Goal: Task Accomplishment & Management: Manage account settings

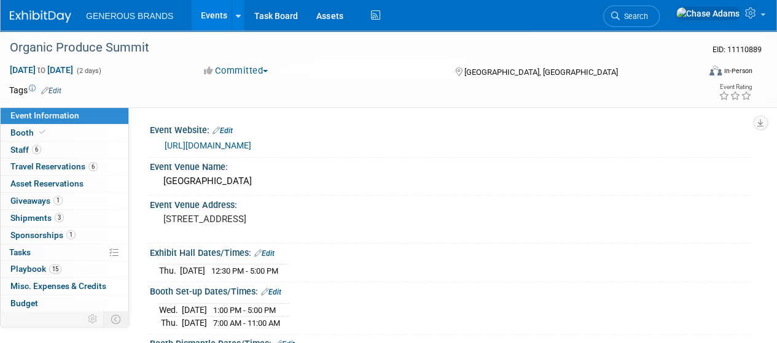
click at [42, 9] on link at bounding box center [48, 11] width 76 height 10
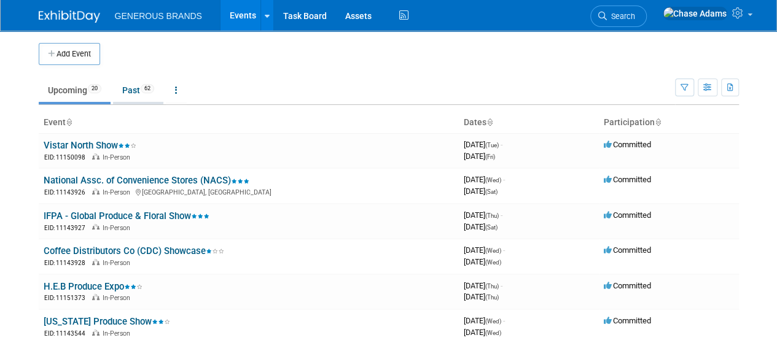
click at [136, 90] on link "Past 62" at bounding box center [138, 90] width 50 height 23
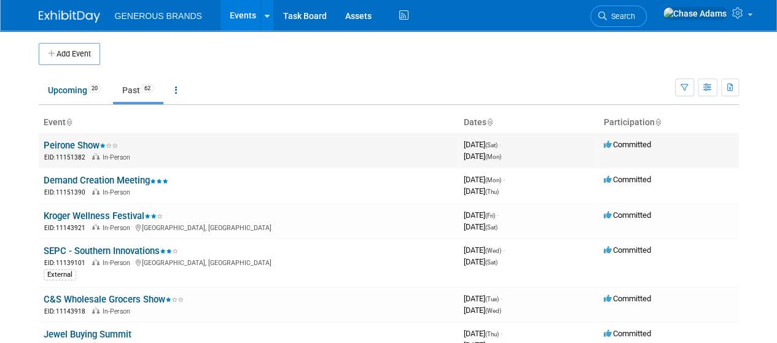
click at [81, 144] on link "Peirone Show" at bounding box center [81, 145] width 74 height 11
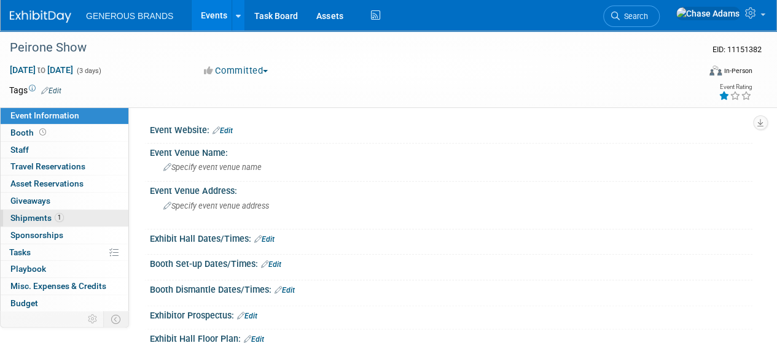
click at [28, 215] on span "Shipments 1" at bounding box center [36, 218] width 53 height 10
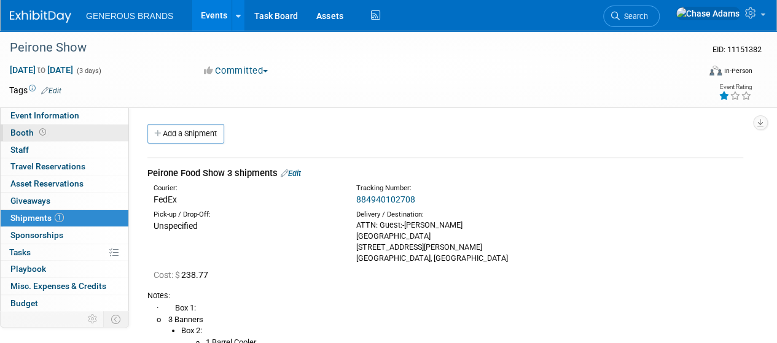
click at [44, 128] on span at bounding box center [43, 132] width 12 height 9
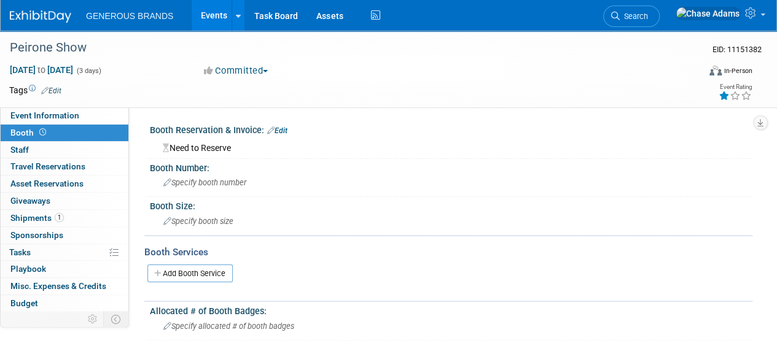
click at [212, 145] on div "Need to Reserve" at bounding box center [451, 146] width 584 height 15
click at [282, 131] on link "Edit" at bounding box center [277, 130] width 20 height 9
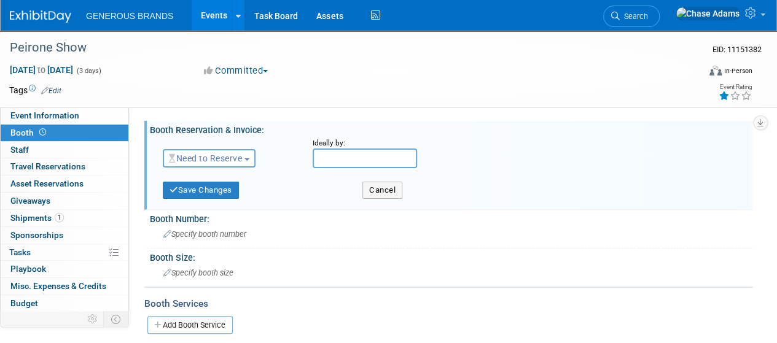
click at [221, 165] on button "Need to Reserve" at bounding box center [209, 158] width 93 height 18
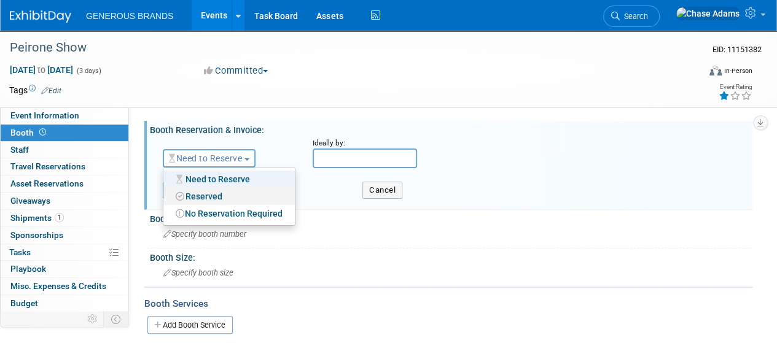
click at [209, 203] on link "Reserved" at bounding box center [228, 196] width 131 height 17
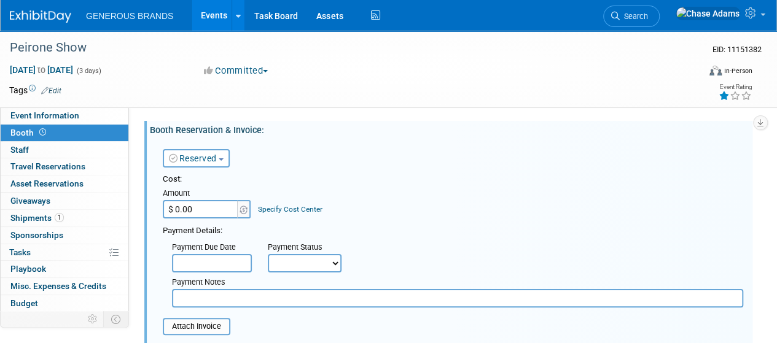
click at [214, 204] on input "$ 0.00" at bounding box center [201, 209] width 77 height 18
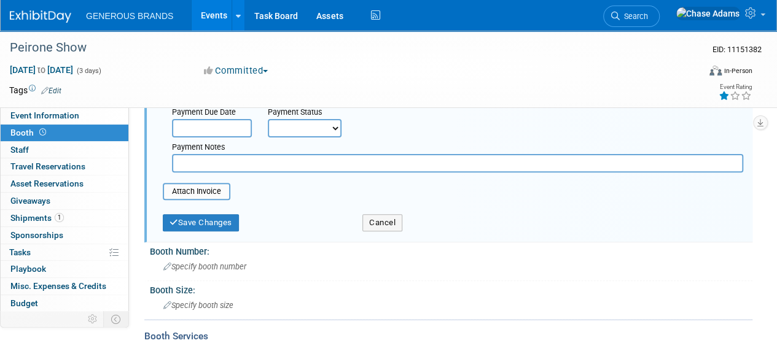
scroll to position [136, 0]
type input "$ 1,400.00"
click at [196, 227] on button "Save Changes" at bounding box center [201, 222] width 76 height 17
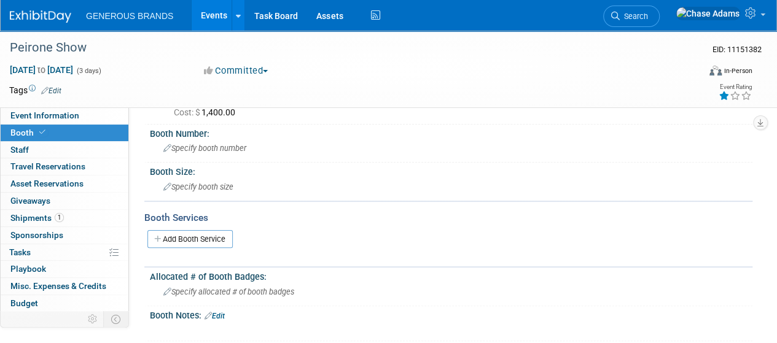
scroll to position [37, 0]
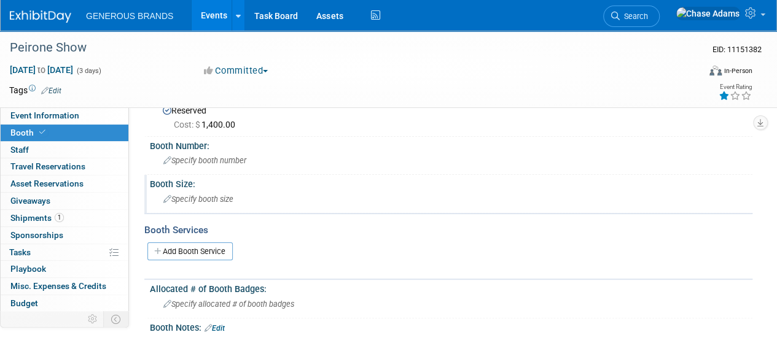
click at [200, 195] on span "Specify booth size" at bounding box center [198, 199] width 70 height 9
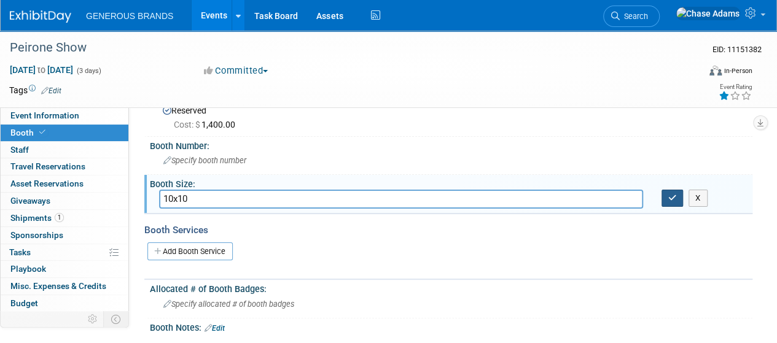
type input "10x10"
click at [669, 200] on icon "button" at bounding box center [672, 198] width 9 height 8
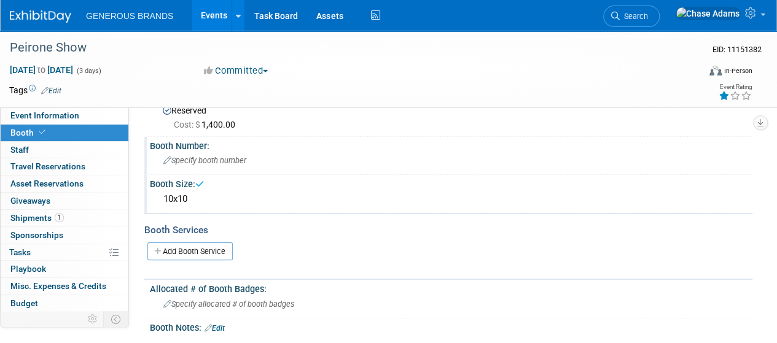
click at [201, 166] on div "Specify booth number" at bounding box center [451, 160] width 584 height 19
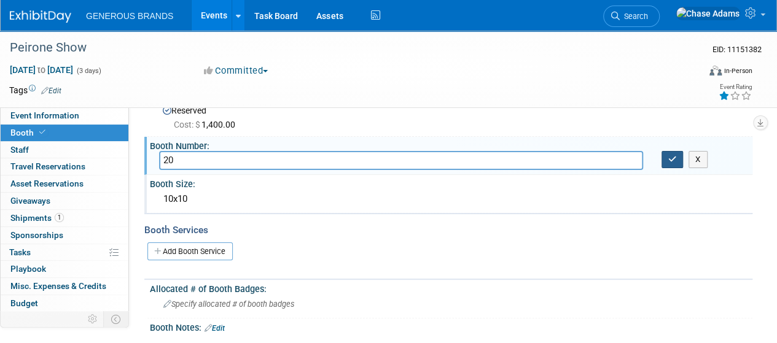
type input "20"
click at [675, 161] on icon "button" at bounding box center [672, 159] width 9 height 8
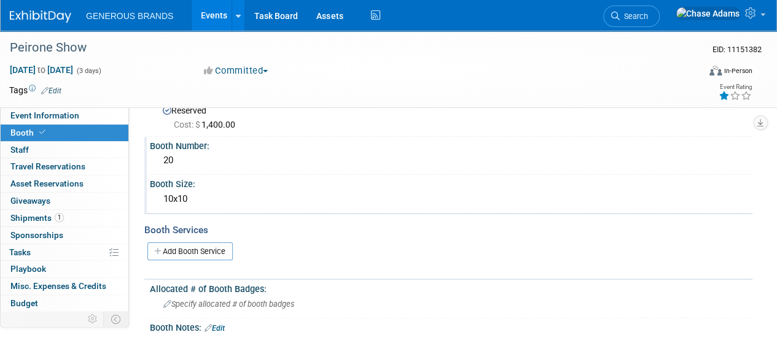
click at [47, 19] on img at bounding box center [40, 16] width 61 height 12
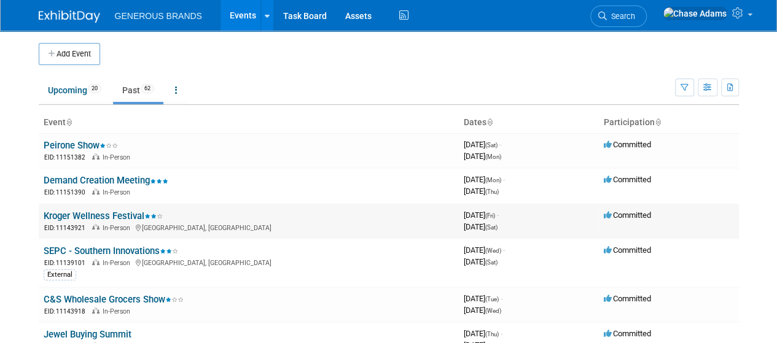
click at [119, 214] on link "Kroger Wellness Festival" at bounding box center [103, 216] width 119 height 11
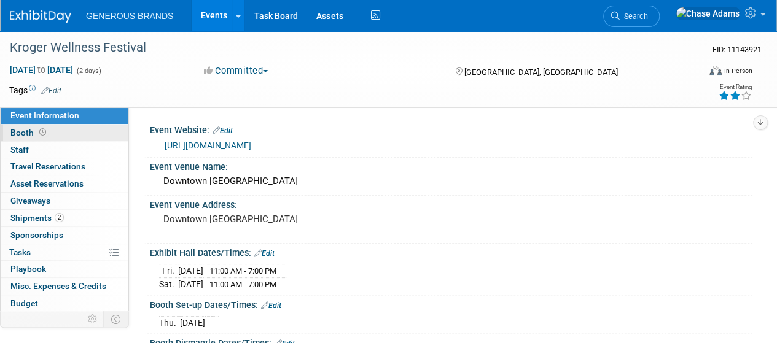
click at [47, 134] on span "Booth" at bounding box center [29, 133] width 38 height 10
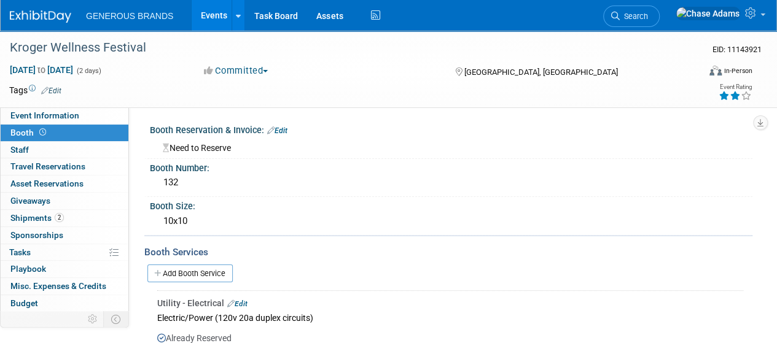
click at [215, 134] on div "Booth Reservation & Invoice: Edit" at bounding box center [451, 129] width 602 height 16
click at [214, 152] on div "Need to Reserve" at bounding box center [451, 146] width 584 height 15
click at [277, 132] on link "Edit" at bounding box center [277, 130] width 20 height 9
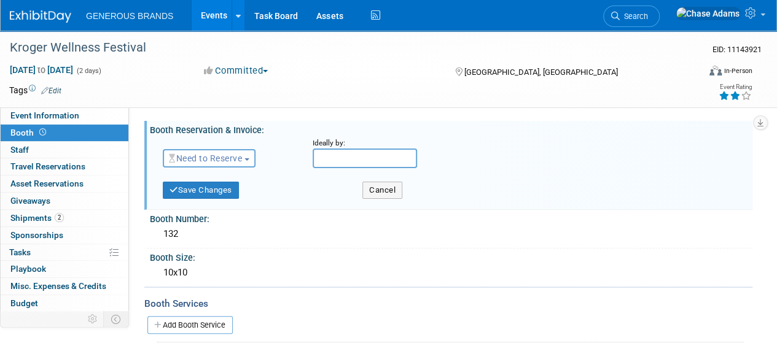
click at [215, 157] on span "Need to Reserve" at bounding box center [205, 158] width 73 height 10
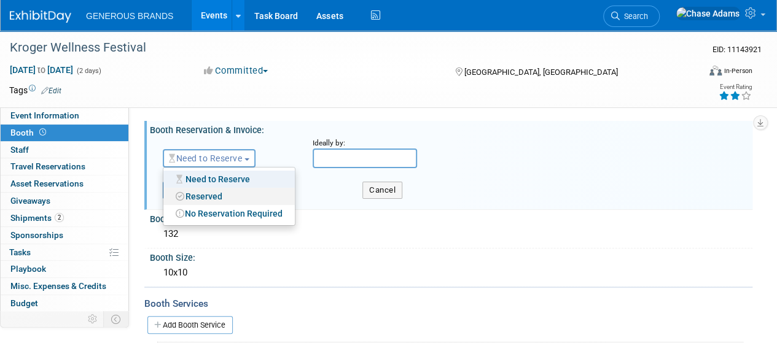
click at [204, 195] on link "Reserved" at bounding box center [228, 196] width 131 height 17
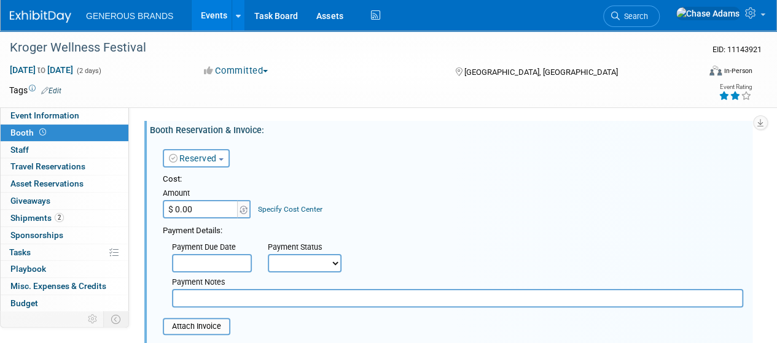
click at [196, 209] on input "$ 0.00" at bounding box center [201, 209] width 77 height 18
type input "$ 7,875.00"
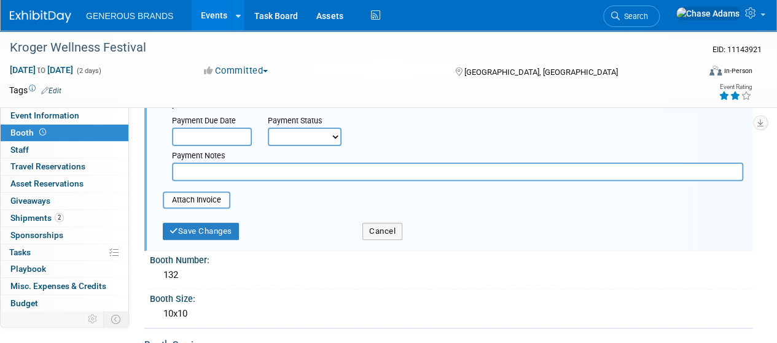
scroll to position [147, 0]
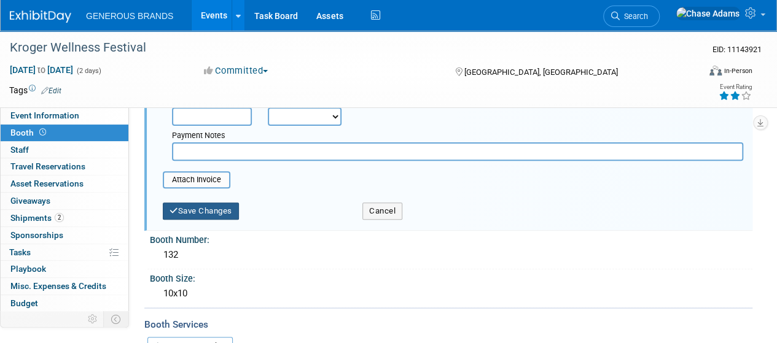
click at [220, 211] on button "Save Changes" at bounding box center [201, 211] width 76 height 17
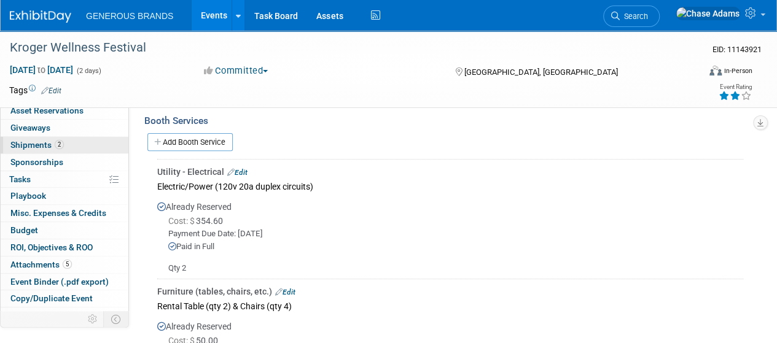
scroll to position [74, 0]
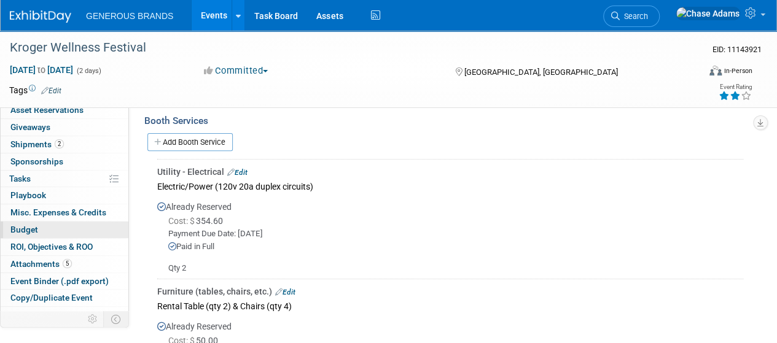
click at [36, 228] on span "Budget" at bounding box center [24, 230] width 28 height 10
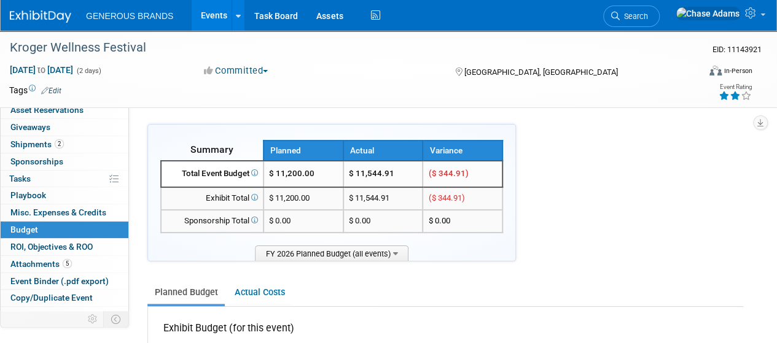
click at [47, 23] on div "GENEROUS BRANDS Events Add Event Bulk Upload Events Shareable Event Boards Rece…" at bounding box center [381, 15] width 742 height 31
click at [65, 8] on link at bounding box center [48, 11] width 76 height 10
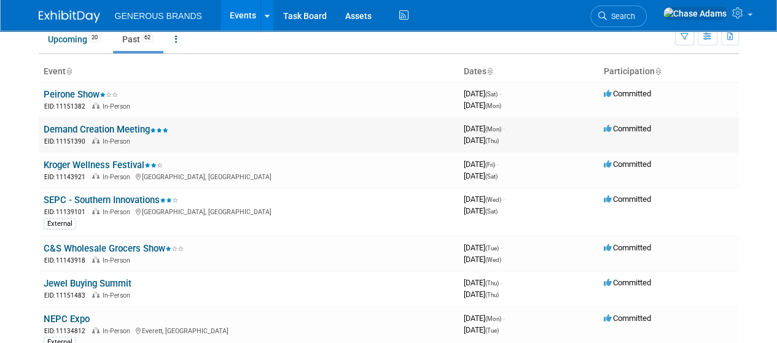
scroll to position [52, 0]
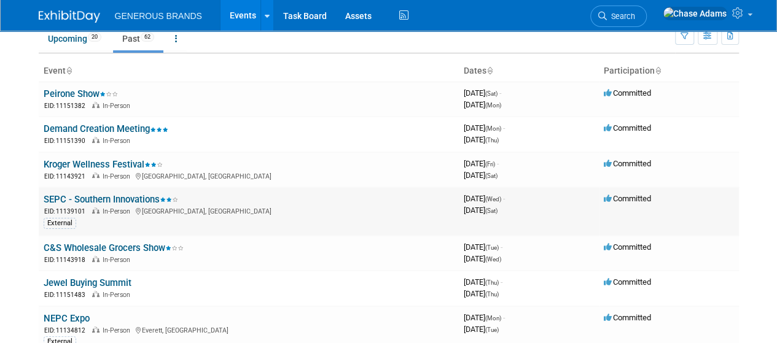
click at [131, 197] on link "SEPC - Southern Innovations" at bounding box center [111, 199] width 134 height 11
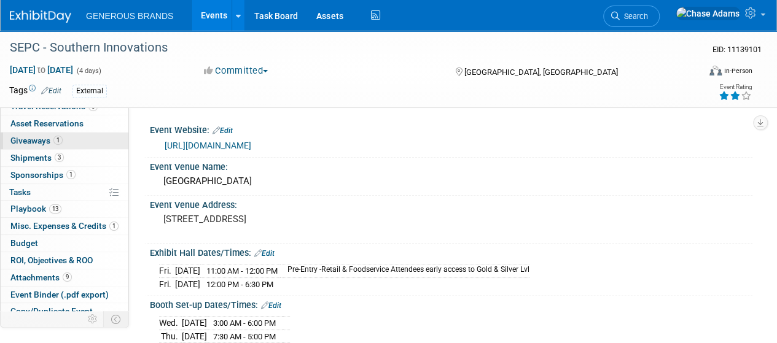
scroll to position [98, 0]
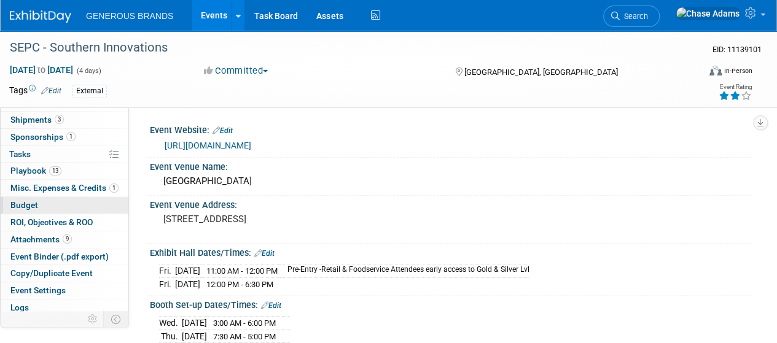
click at [34, 205] on span "Budget" at bounding box center [24, 205] width 28 height 10
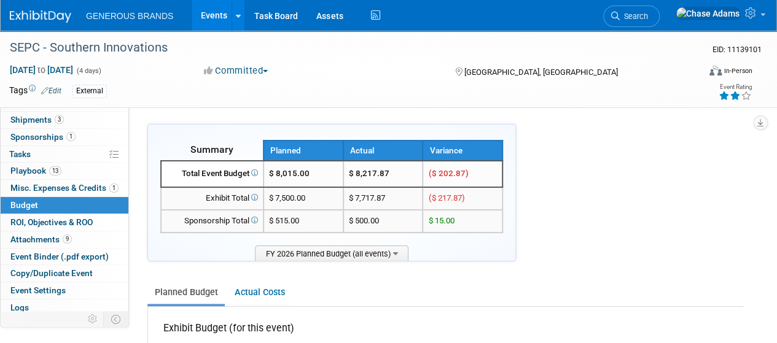
scroll to position [0, 0]
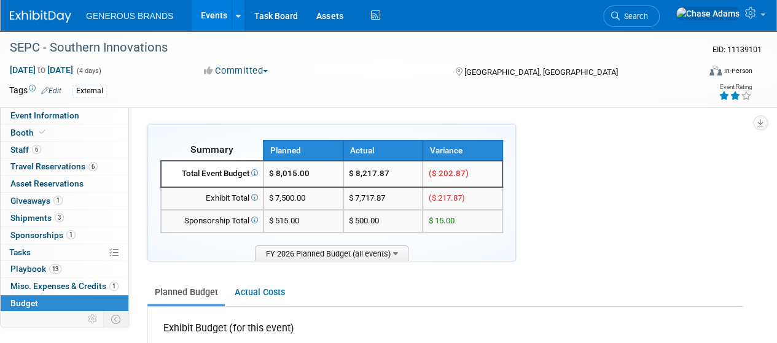
click at [40, 18] on img at bounding box center [40, 16] width 61 height 12
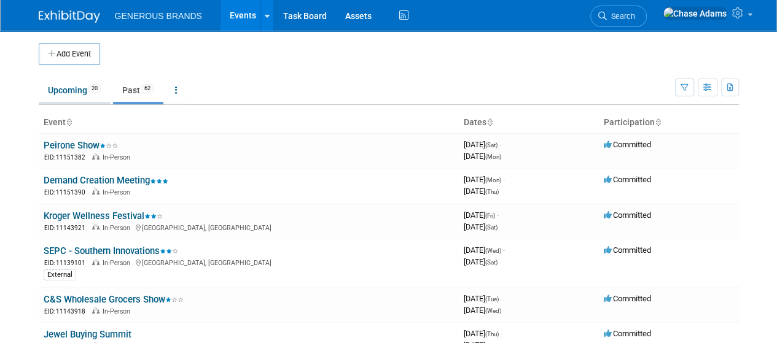
click at [86, 88] on link "Upcoming 20" at bounding box center [75, 90] width 72 height 23
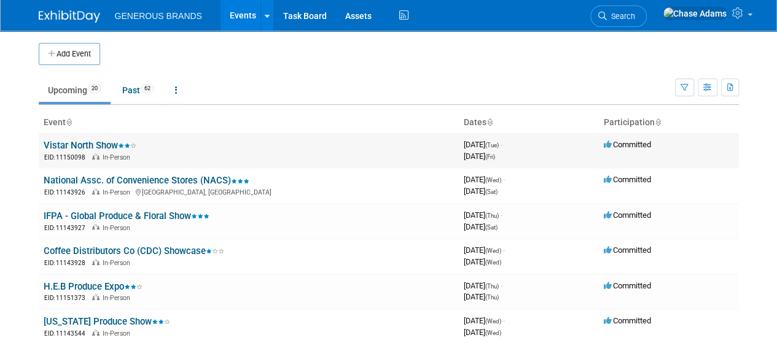
click at [112, 147] on link "Vistar North Show" at bounding box center [90, 145] width 93 height 11
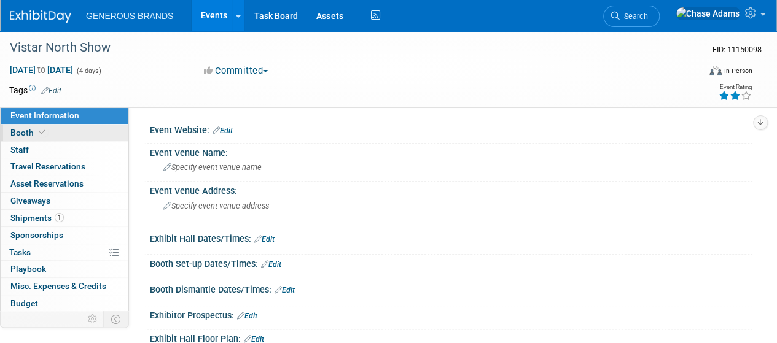
click at [76, 131] on link "Booth" at bounding box center [65, 133] width 128 height 17
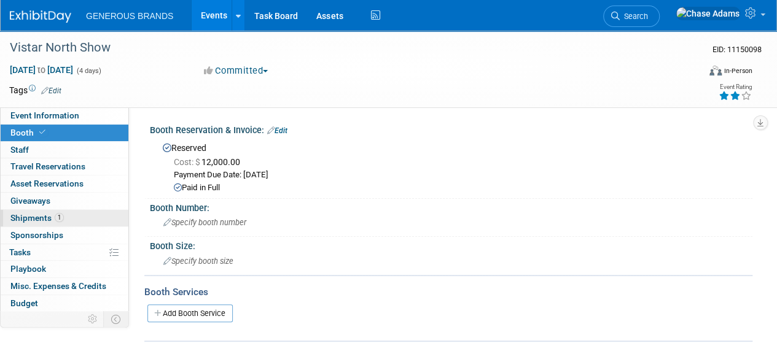
click at [39, 218] on span "Shipments 1" at bounding box center [36, 218] width 53 height 10
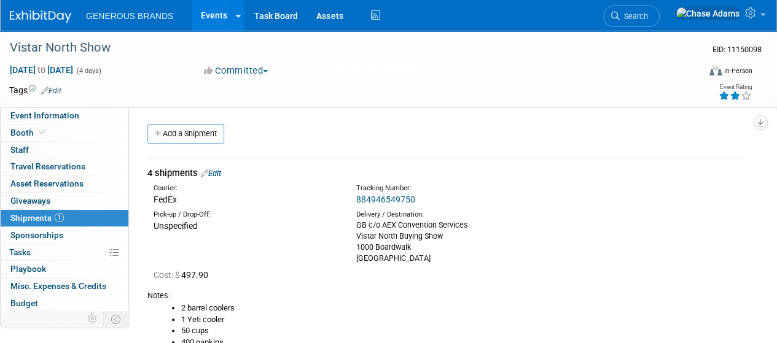
click at [50, 13] on img at bounding box center [40, 16] width 61 height 12
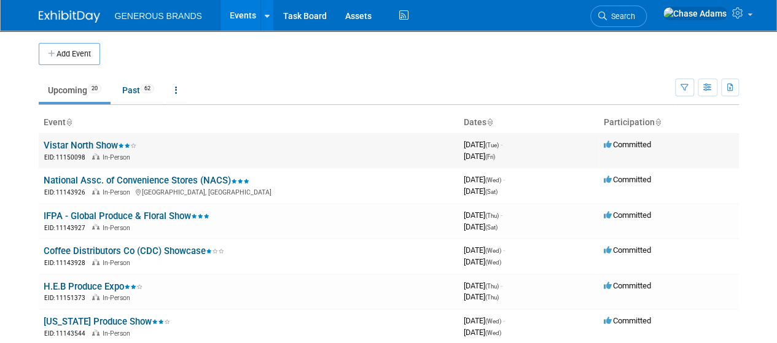
click at [70, 148] on link "Vistar North Show" at bounding box center [90, 145] width 93 height 11
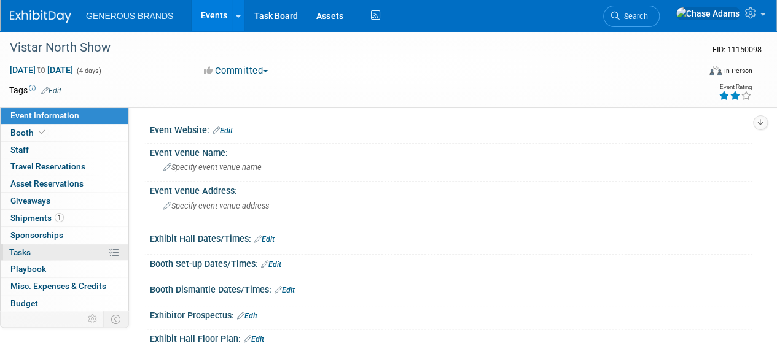
scroll to position [71, 0]
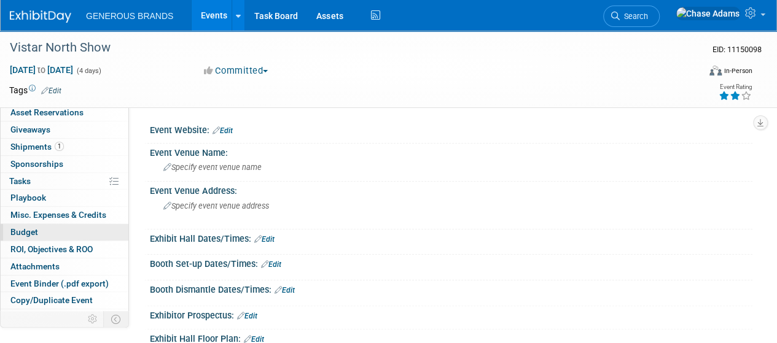
click at [28, 227] on span "Budget" at bounding box center [24, 232] width 28 height 10
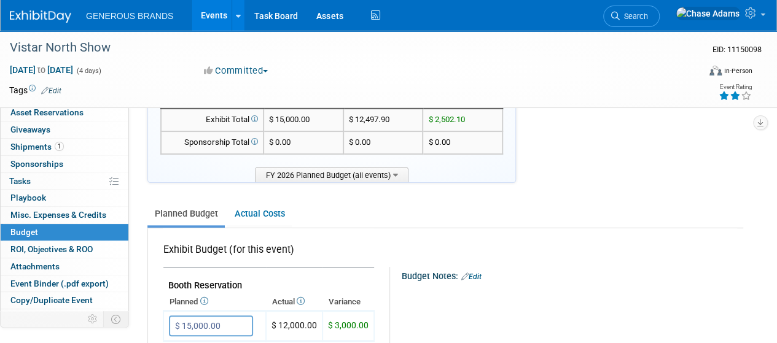
scroll to position [77, 0]
click at [64, 14] on img at bounding box center [40, 16] width 61 height 12
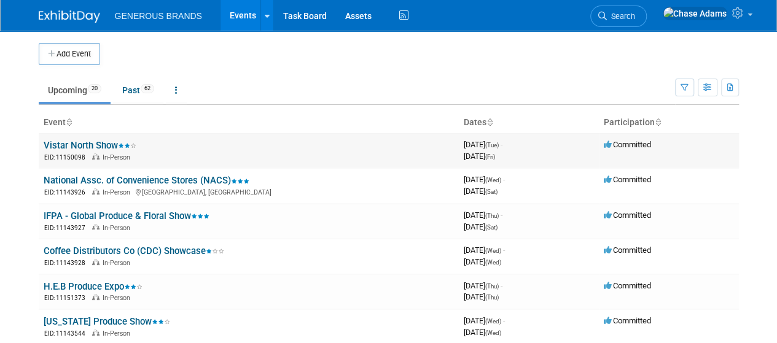
click at [69, 149] on link "Vistar North Show" at bounding box center [90, 145] width 93 height 11
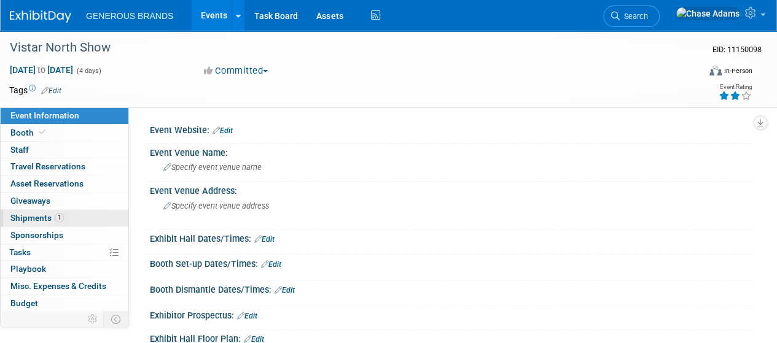
click at [37, 213] on span "Shipments 1" at bounding box center [36, 218] width 53 height 10
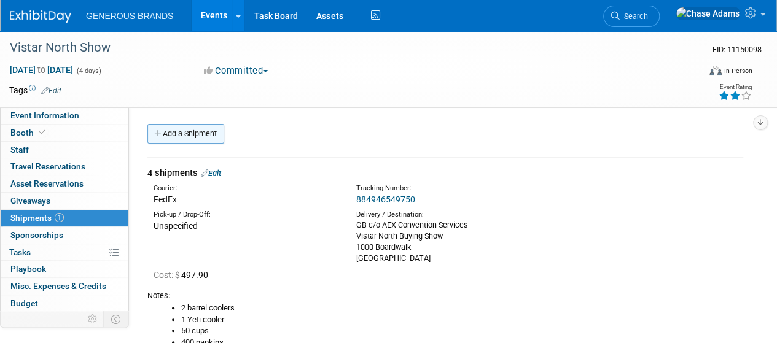
click at [194, 134] on link "Add a Shipment" at bounding box center [185, 134] width 77 height 20
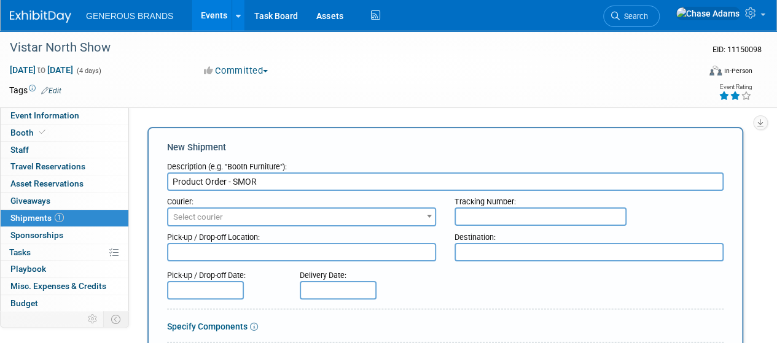
type input "Product Order - SMOR"
click at [272, 220] on span "Select courier" at bounding box center [301, 217] width 266 height 17
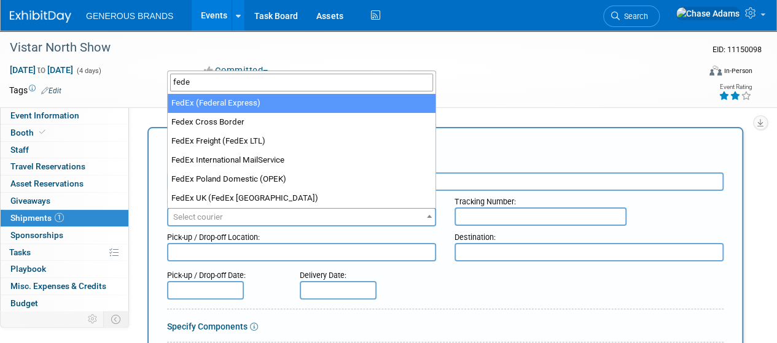
type input "fede"
select select "206"
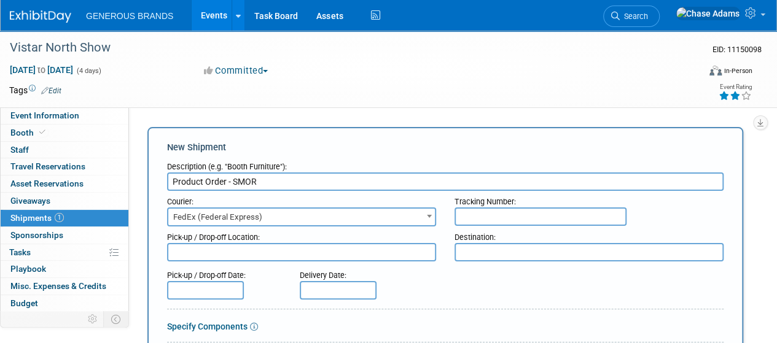
click at [356, 247] on textarea at bounding box center [301, 252] width 269 height 18
type textarea "Bakersfield, CA"
click at [488, 254] on textarea at bounding box center [588, 252] width 269 height 18
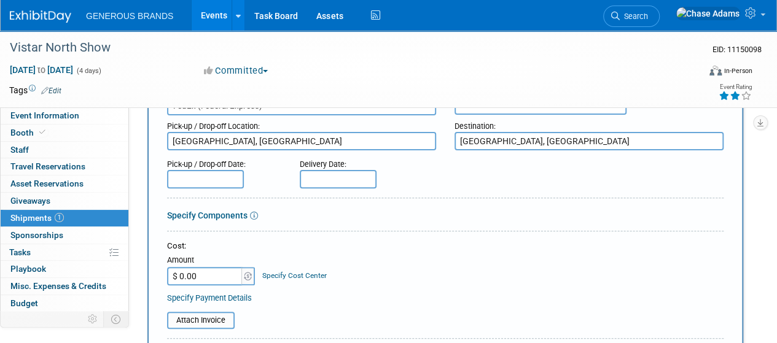
scroll to position [110, 0]
type textarea "Atlantic City, NJ"
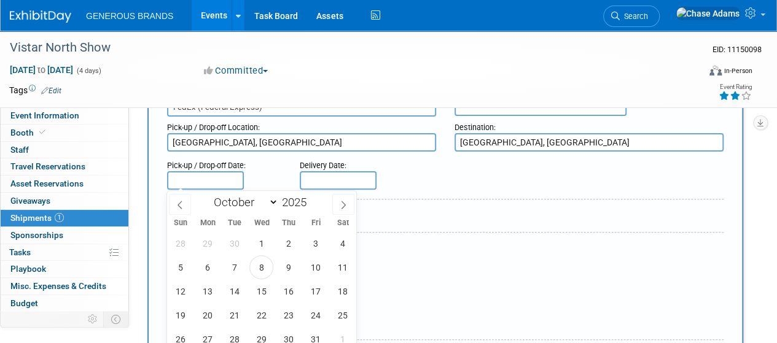
click at [205, 177] on input "text" at bounding box center [205, 180] width 77 height 18
click at [204, 271] on span "6" at bounding box center [207, 267] width 24 height 24
type input "Oct 6, 2025"
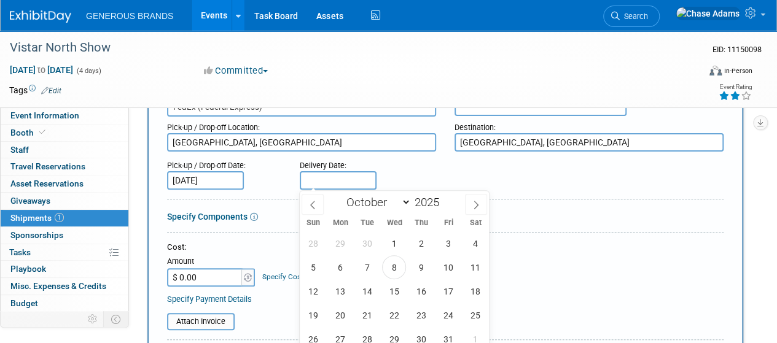
click at [330, 185] on input "text" at bounding box center [338, 180] width 77 height 18
click at [368, 262] on span "7" at bounding box center [367, 267] width 24 height 24
type input "Oct 7, 2025"
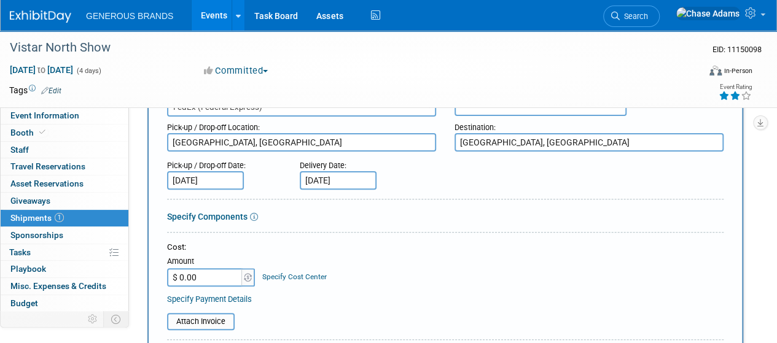
click at [199, 281] on input "$ 0.00" at bounding box center [205, 277] width 77 height 18
click at [211, 277] on input "$ 646.00" at bounding box center [205, 277] width 77 height 18
type input "$ 646.68"
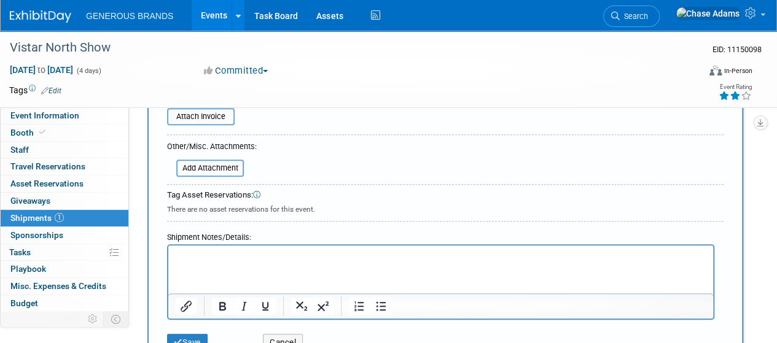
scroll to position [324, 0]
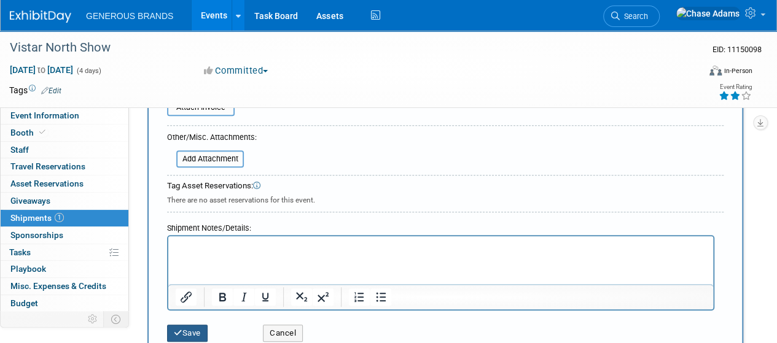
click at [187, 327] on button "Save" at bounding box center [187, 333] width 41 height 17
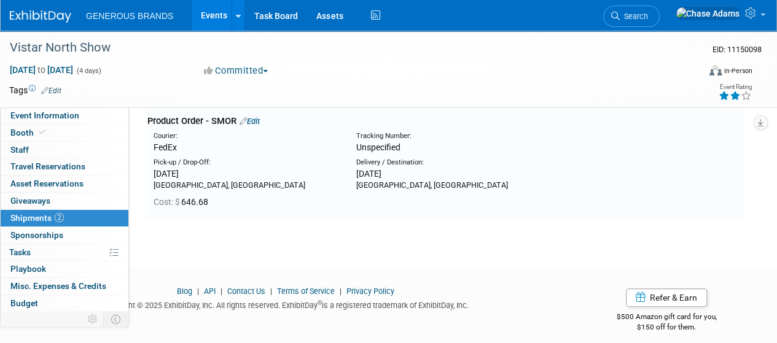
scroll to position [282, 0]
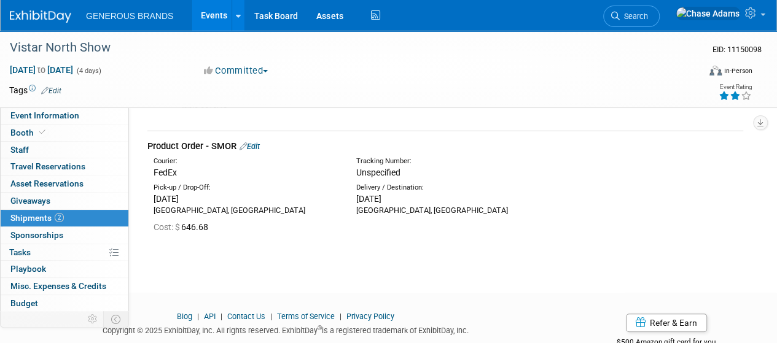
click at [34, 10] on img at bounding box center [40, 16] width 61 height 12
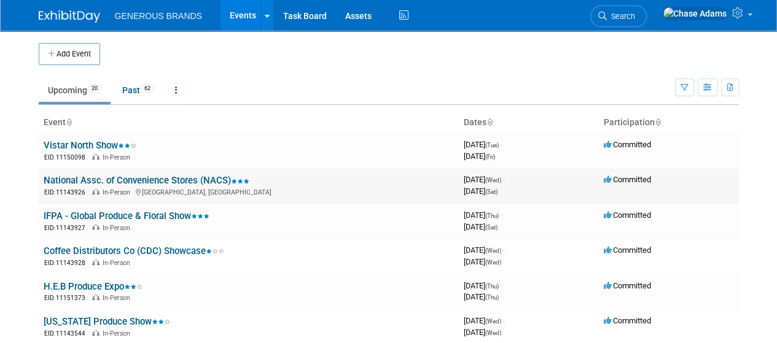
click at [163, 179] on link "National Assc. of Convenience Stores (NACS)" at bounding box center [147, 180] width 206 height 11
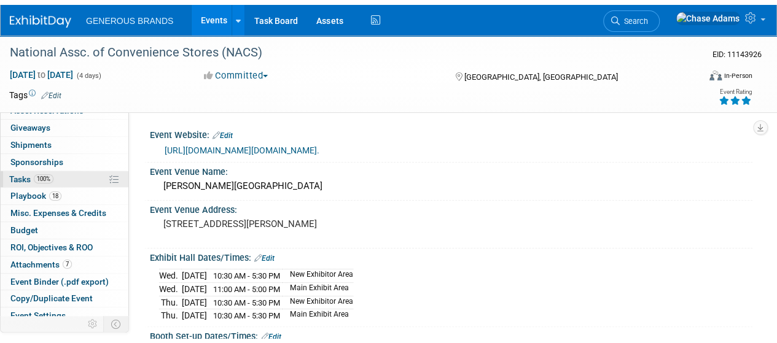
scroll to position [79, 0]
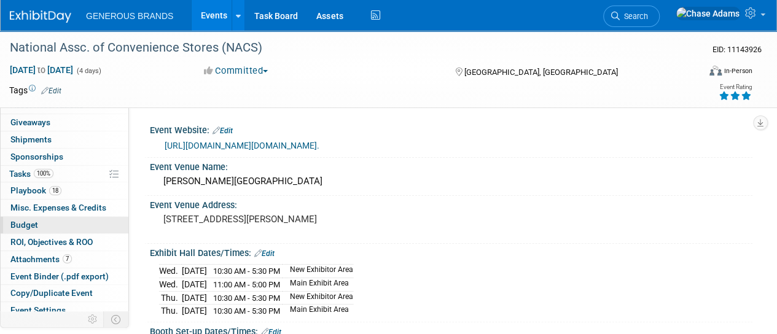
click at [33, 226] on span "Budget" at bounding box center [24, 225] width 28 height 10
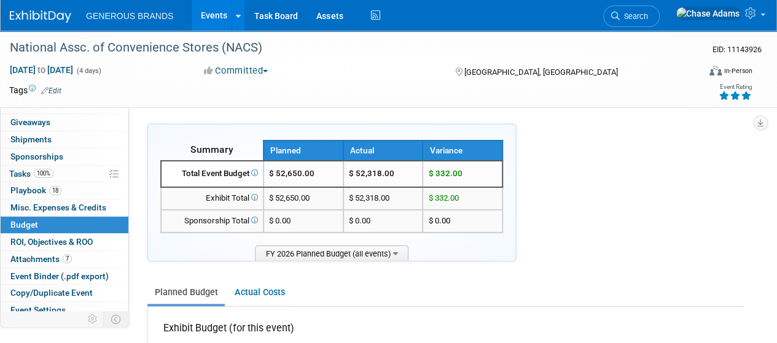
click at [48, 22] on img at bounding box center [40, 16] width 61 height 12
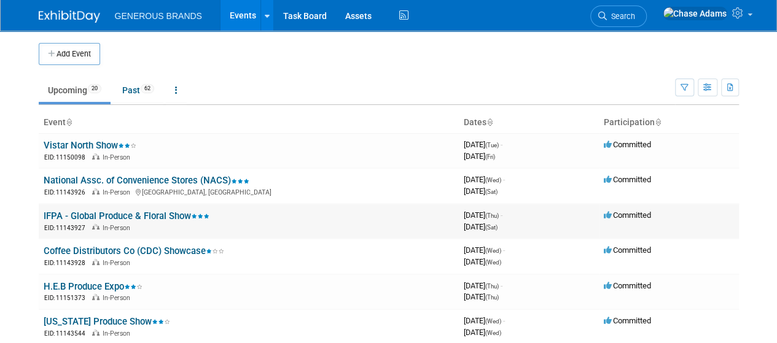
click at [103, 212] on link "IFPA - Global Produce & Floral Show" at bounding box center [127, 216] width 166 height 11
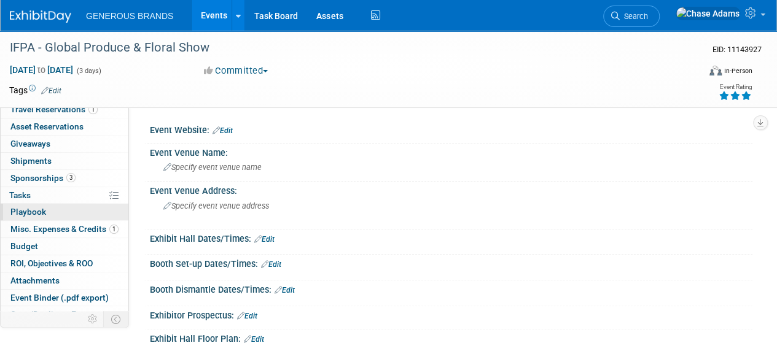
scroll to position [83, 0]
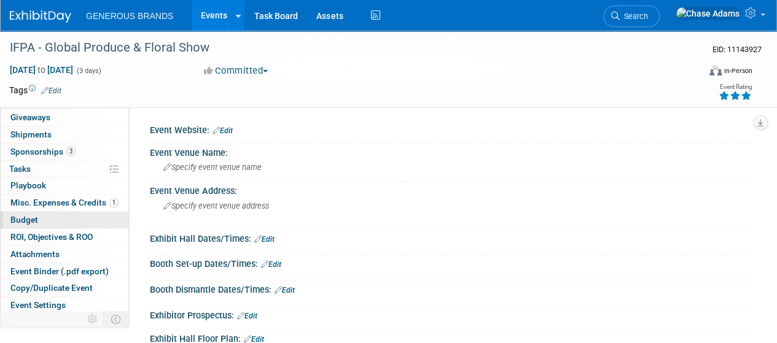
click at [58, 213] on link "Budget" at bounding box center [65, 220] width 128 height 17
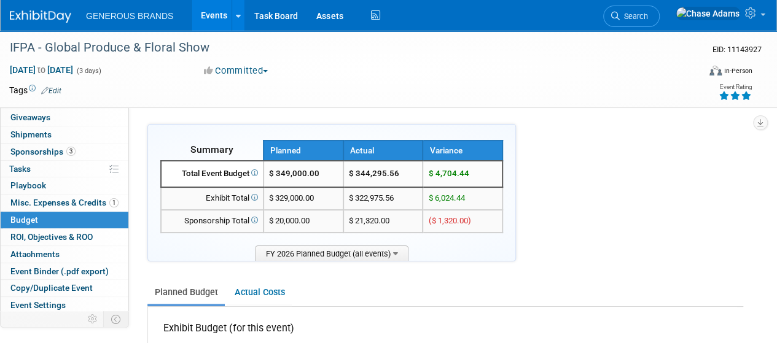
click at [44, 18] on img at bounding box center [40, 16] width 61 height 12
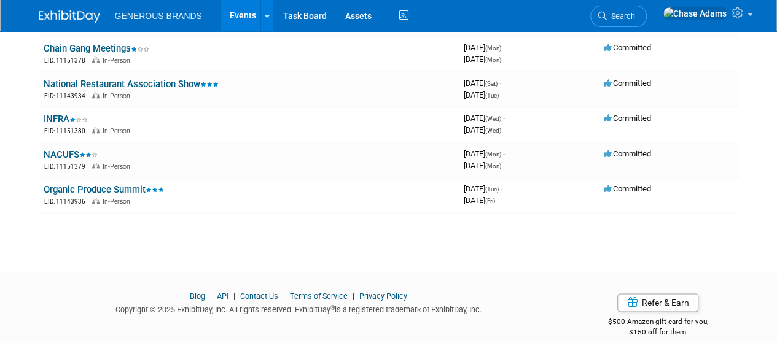
scroll to position [638, 0]
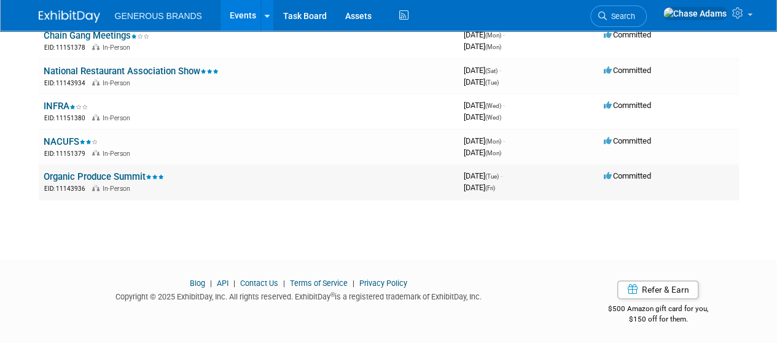
click at [131, 176] on link "Organic Produce Summit" at bounding box center [104, 176] width 120 height 11
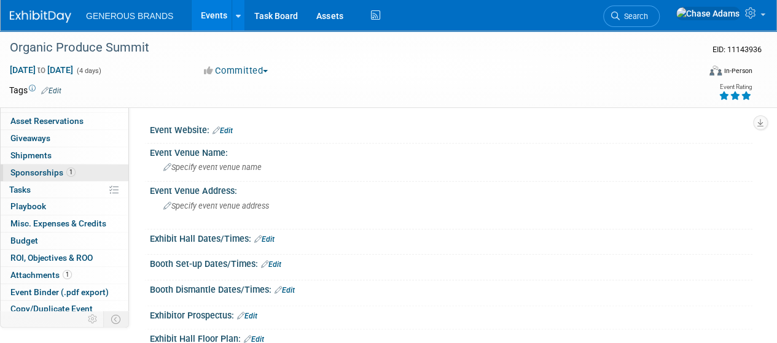
scroll to position [63, 0]
click at [52, 170] on span "Sponsorships 1" at bounding box center [42, 172] width 65 height 10
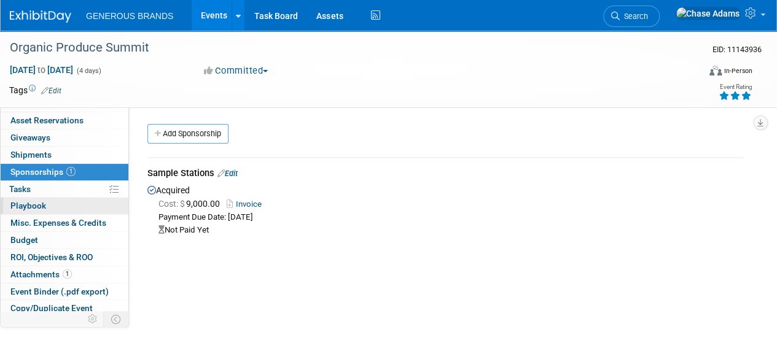
scroll to position [117, 0]
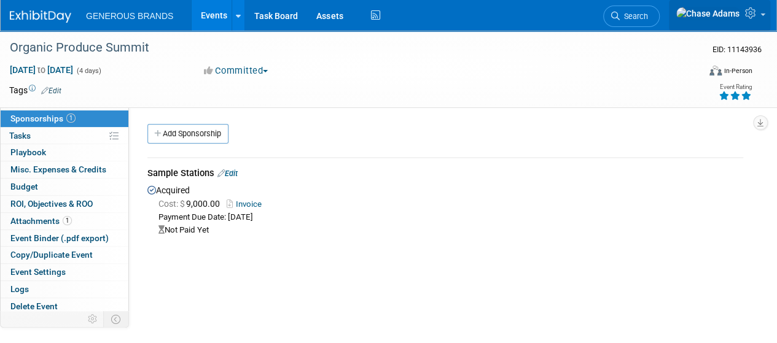
click at [756, 18] on icon at bounding box center [752, 12] width 14 height 11
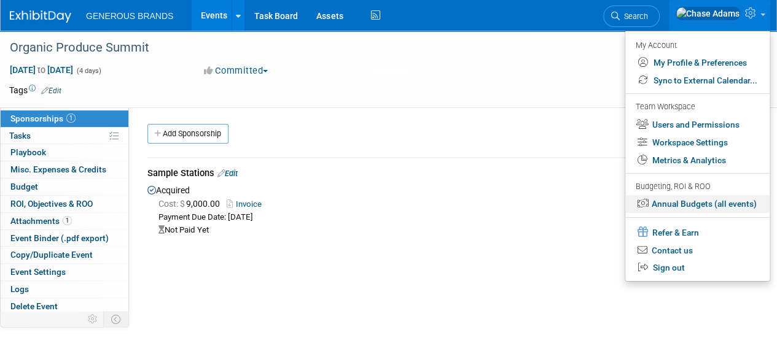
click at [688, 208] on link "Annual Budgets (all events)" at bounding box center [697, 204] width 144 height 18
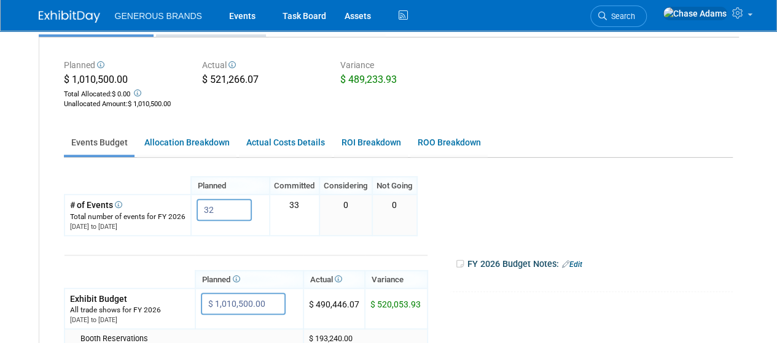
scroll to position [141, 0]
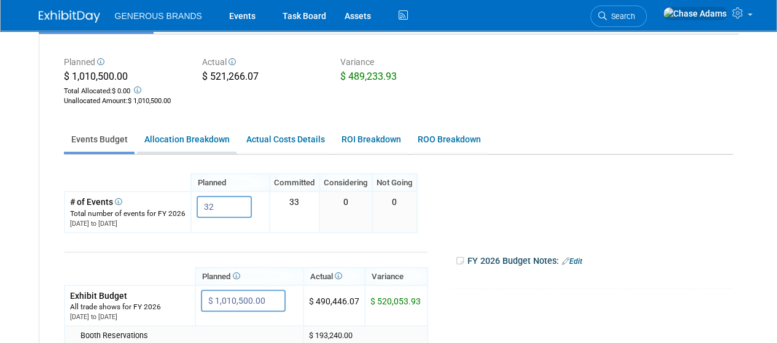
click at [200, 142] on link "Allocation Breakdown" at bounding box center [186, 140] width 99 height 24
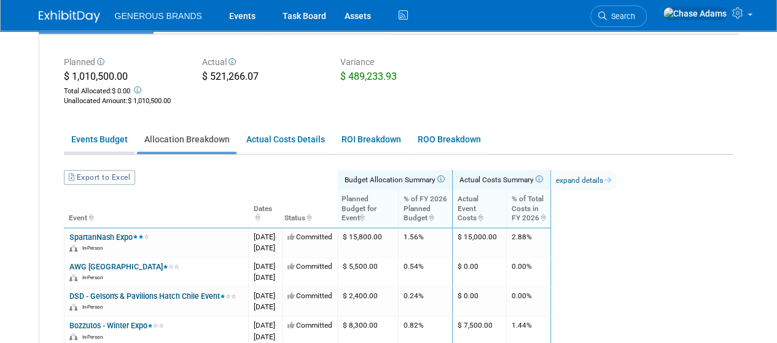
click at [90, 138] on link "Events Budget" at bounding box center [99, 140] width 71 height 24
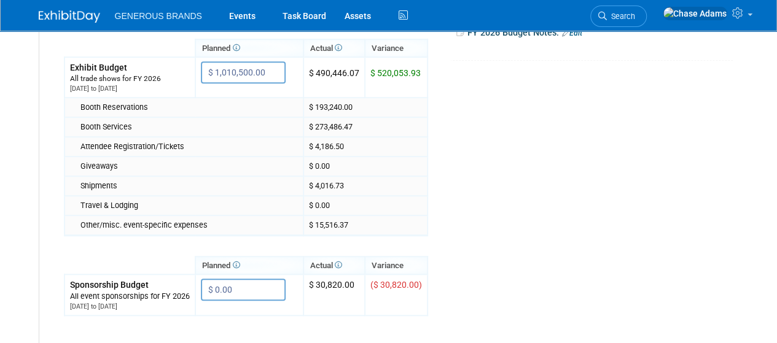
scroll to position [369, 0]
click at [68, 14] on img at bounding box center [69, 16] width 61 height 12
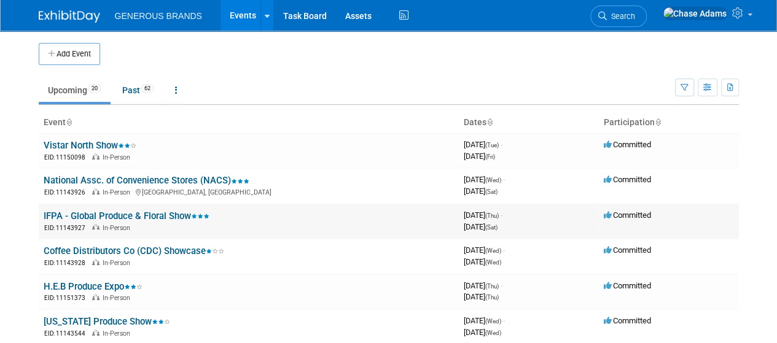
click at [114, 211] on link "IFPA - Global Produce & Floral Show" at bounding box center [127, 216] width 166 height 11
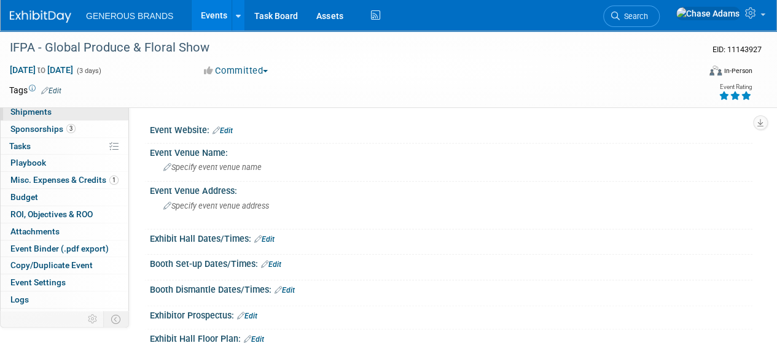
scroll to position [107, 0]
click at [31, 188] on link "Budget" at bounding box center [65, 196] width 128 height 17
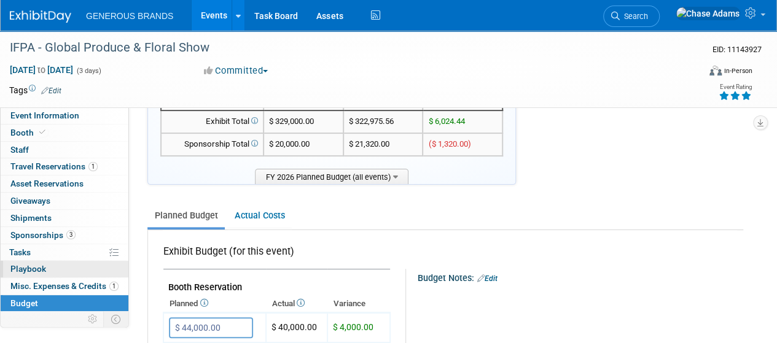
scroll to position [0, 0]
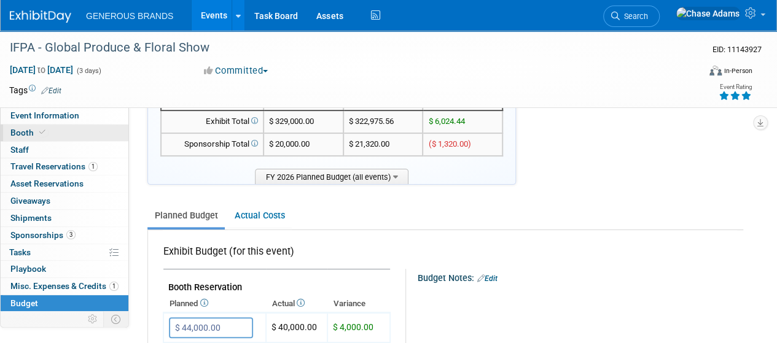
click at [34, 126] on link "Booth" at bounding box center [65, 133] width 128 height 17
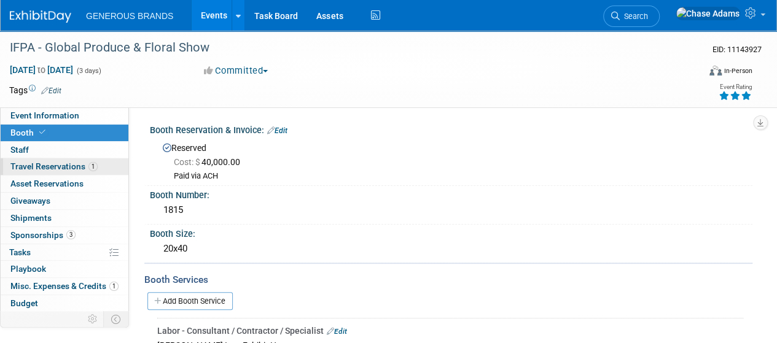
click at [66, 169] on span "Travel Reservations 1" at bounding box center [53, 166] width 87 height 10
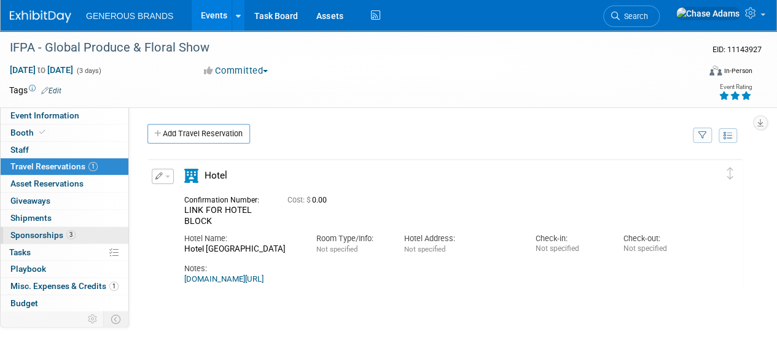
click at [39, 238] on span "Sponsorships 3" at bounding box center [42, 235] width 65 height 10
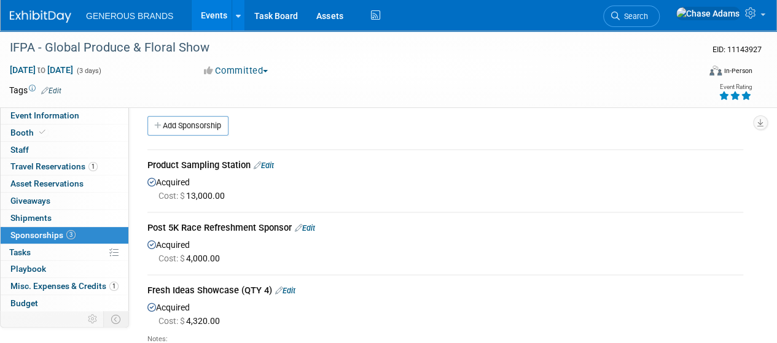
scroll to position [7, 0]
click at [47, 4] on div at bounding box center [48, 11] width 76 height 23
click at [44, 14] on img at bounding box center [40, 16] width 61 height 12
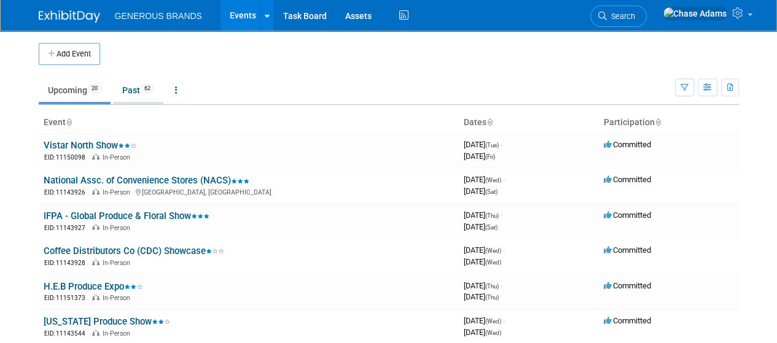
click at [144, 96] on link "Past 62" at bounding box center [138, 90] width 50 height 23
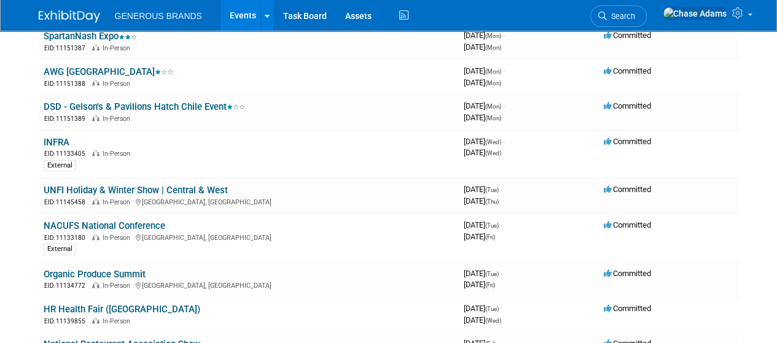
scroll to position [502, 0]
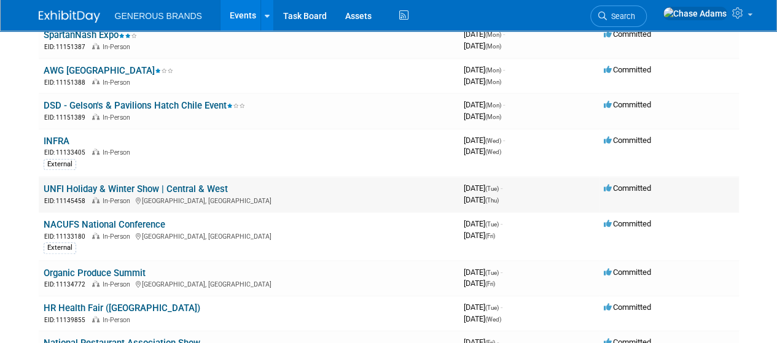
click at [188, 184] on link "UNFI Holiday & Winter Show | Central & West" at bounding box center [136, 189] width 184 height 11
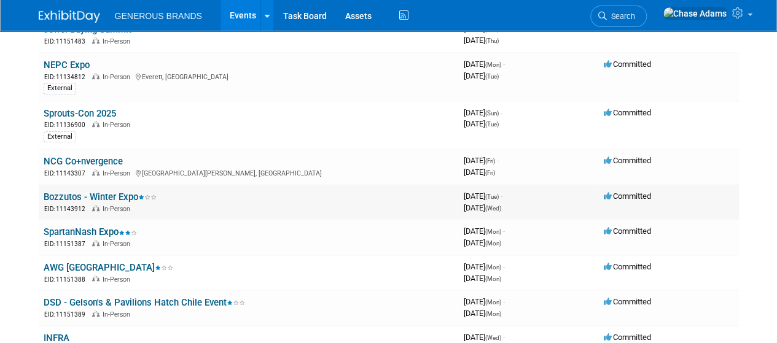
scroll to position [304, 0]
click at [109, 197] on link "Bozzutos - Winter Expo" at bounding box center [100, 197] width 113 height 11
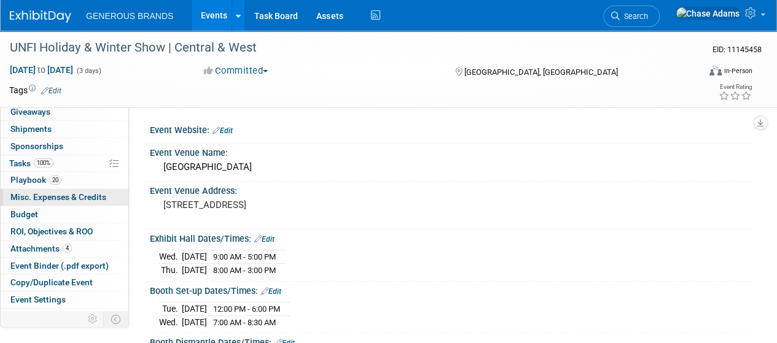
scroll to position [105, 0]
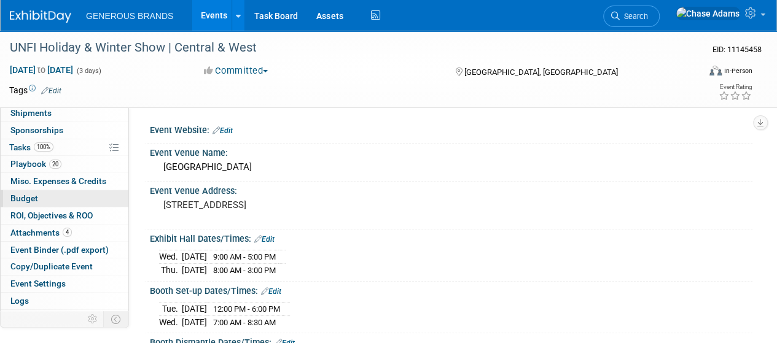
click at [33, 196] on span "Budget" at bounding box center [24, 198] width 28 height 10
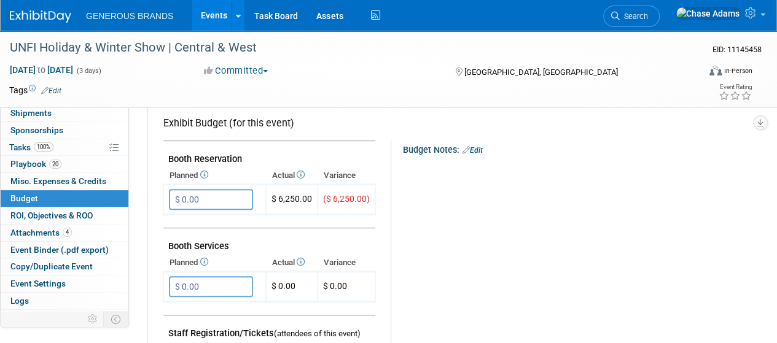
scroll to position [204, 0]
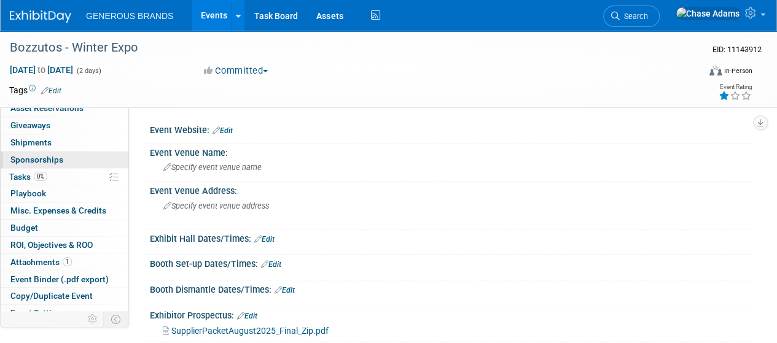
scroll to position [77, 0]
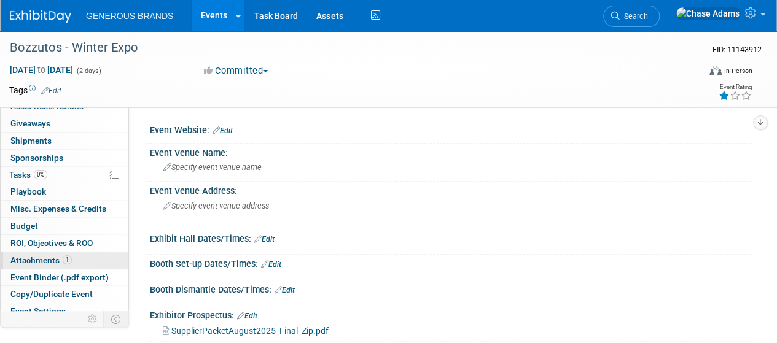
click at [23, 261] on span "Attachments 1" at bounding box center [40, 260] width 61 height 10
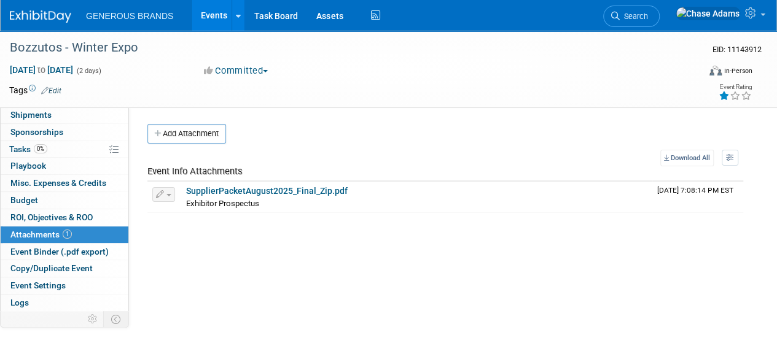
scroll to position [117, 0]
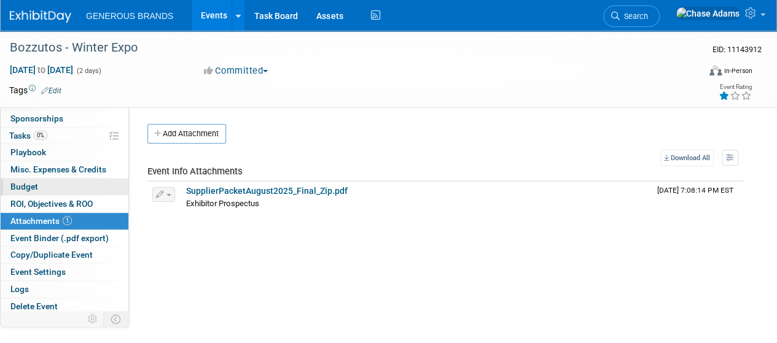
click at [42, 184] on link "Budget" at bounding box center [65, 187] width 128 height 17
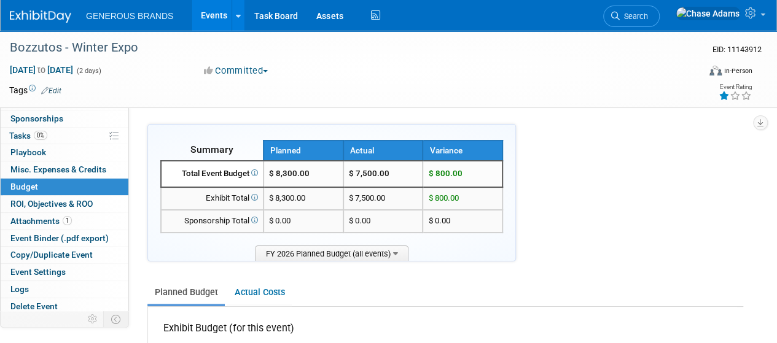
click at [23, 9] on link at bounding box center [48, 11] width 76 height 10
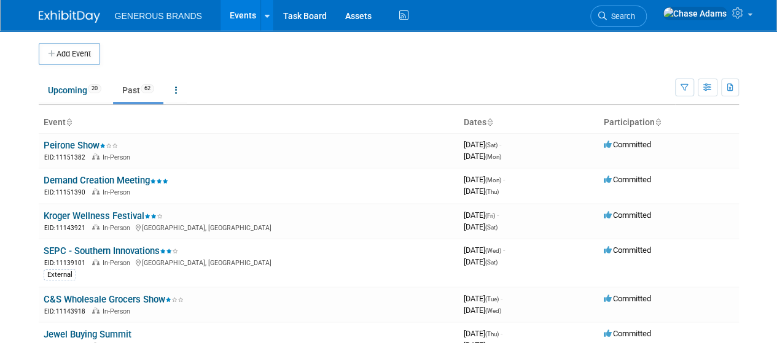
click at [74, 87] on link "Upcoming 20" at bounding box center [75, 90] width 72 height 23
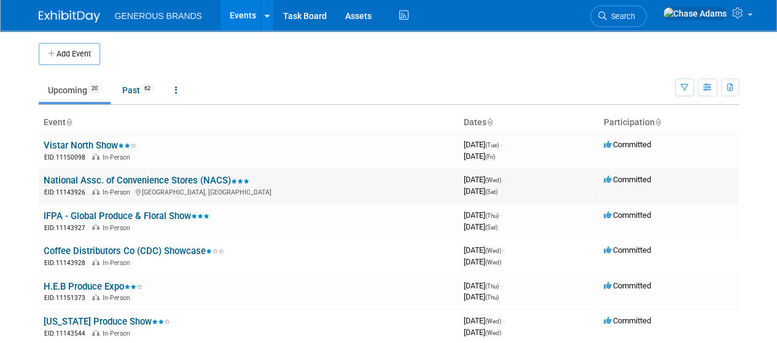
click at [94, 177] on link "National Assc. of Convenience Stores (NACS)" at bounding box center [147, 180] width 206 height 11
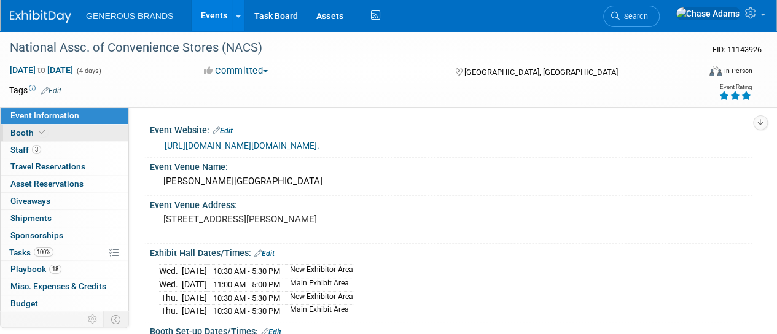
click at [52, 130] on link "Booth" at bounding box center [65, 133] width 128 height 17
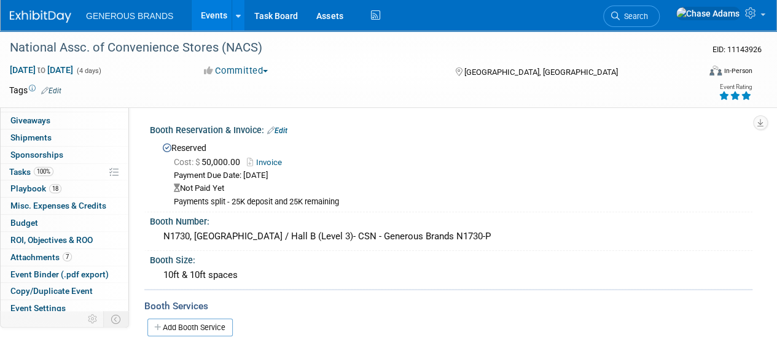
scroll to position [81, 0]
click at [26, 220] on span "Budget" at bounding box center [24, 222] width 28 height 10
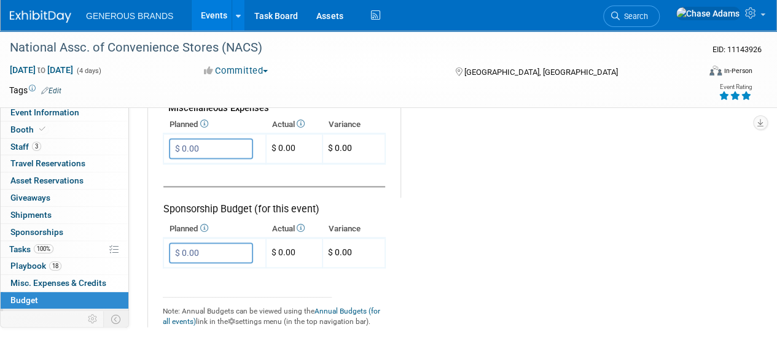
scroll to position [0, 0]
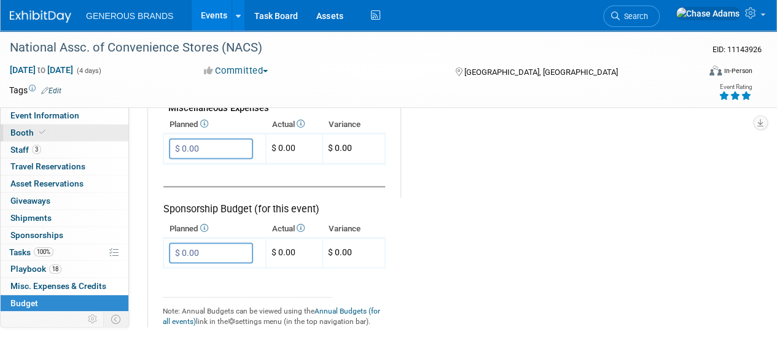
click at [48, 134] on link "Booth" at bounding box center [65, 133] width 128 height 17
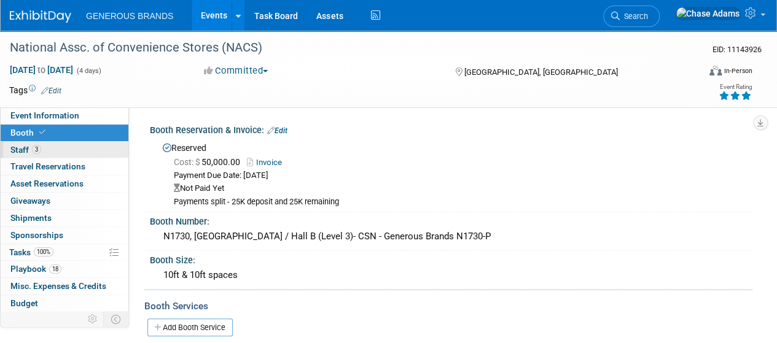
click at [43, 154] on link "3 Staff 3" at bounding box center [65, 150] width 128 height 17
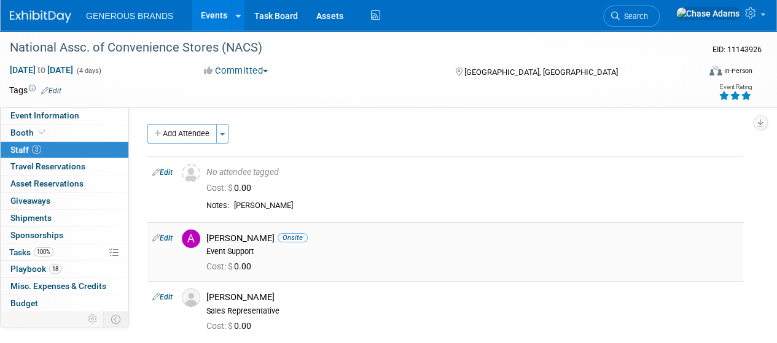
click at [257, 247] on div "Event Support" at bounding box center [472, 252] width 532 height 10
click at [168, 234] on link "Edit" at bounding box center [162, 238] width 20 height 9
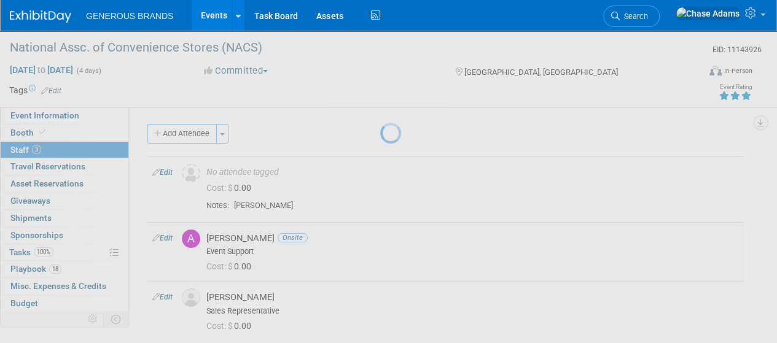
select select "955d0b64-004d-4288-966e-60313dffc406"
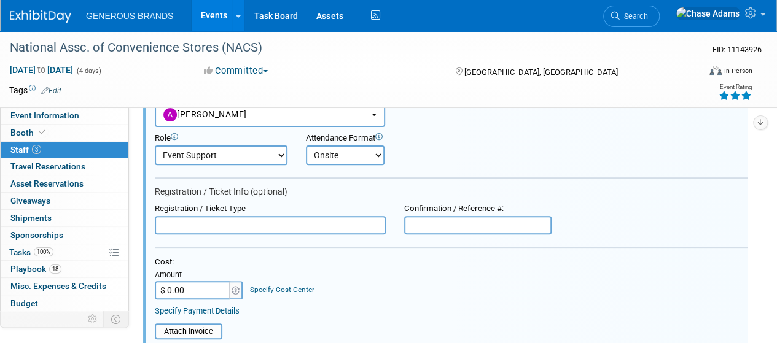
scroll to position [142, 0]
click at [190, 293] on input "$ 0.00" at bounding box center [193, 290] width 77 height 18
type input "$ 95.00"
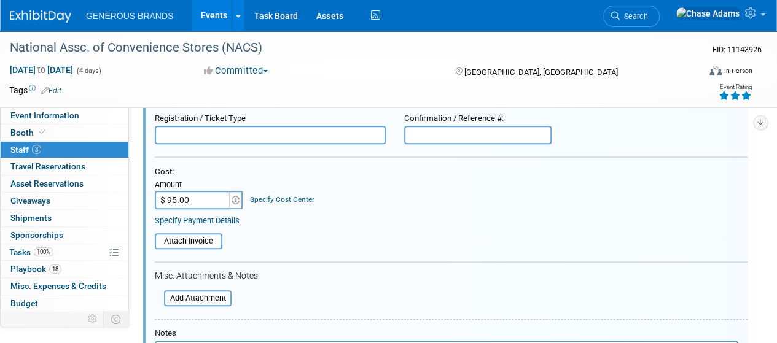
scroll to position [254, 0]
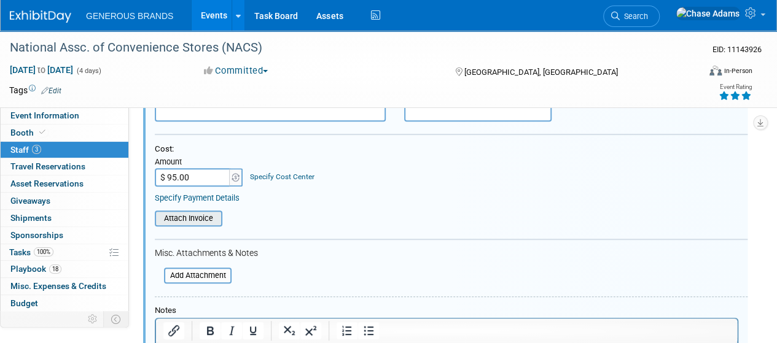
click at [199, 212] on input "file" at bounding box center [148, 219] width 146 height 14
click at [174, 227] on form "Attendee <img src="https://www.exhibitday.com/Images/Unassigned-User-Icon.png" …" at bounding box center [451, 204] width 592 height 454
click at [182, 219] on input "file" at bounding box center [148, 219] width 146 height 14
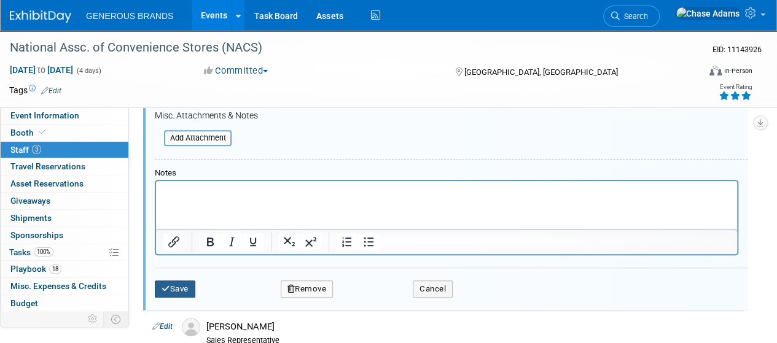
click at [162, 285] on icon "submit" at bounding box center [165, 289] width 9 height 8
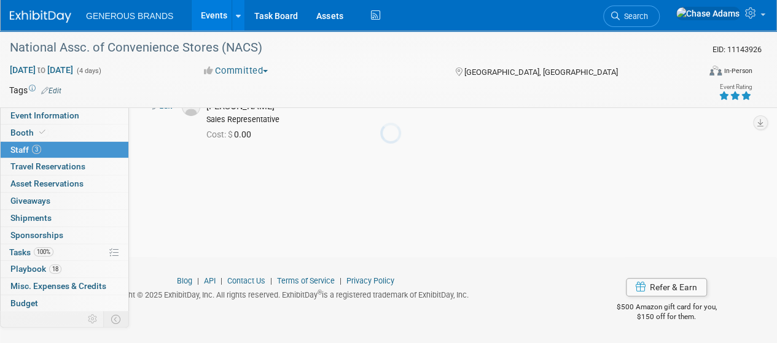
scroll to position [217, 0]
click at [21, 17] on img at bounding box center [40, 16] width 61 height 12
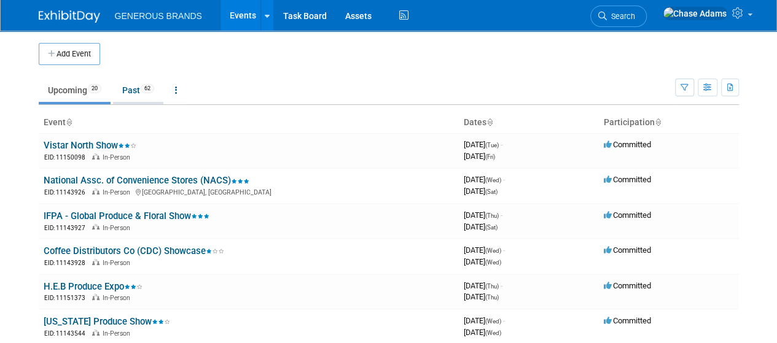
click at [139, 88] on link "Past 62" at bounding box center [138, 90] width 50 height 23
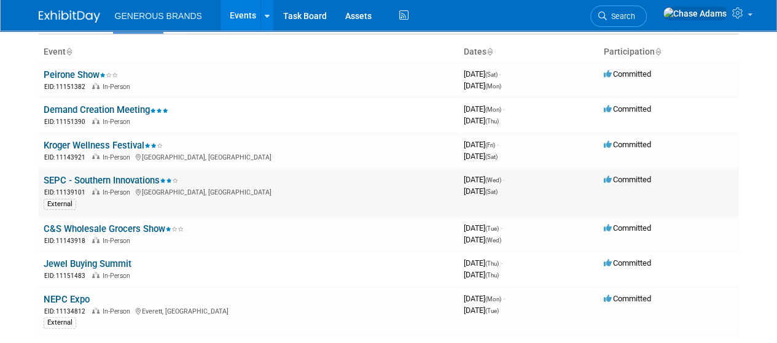
scroll to position [72, 0]
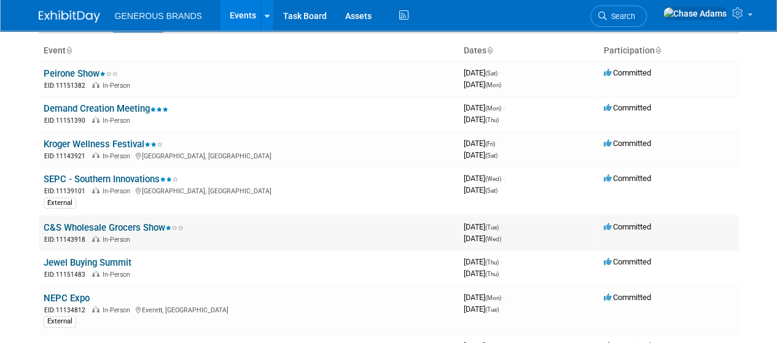
click at [133, 225] on link "C&S Wholesale Grocers Show" at bounding box center [114, 227] width 140 height 11
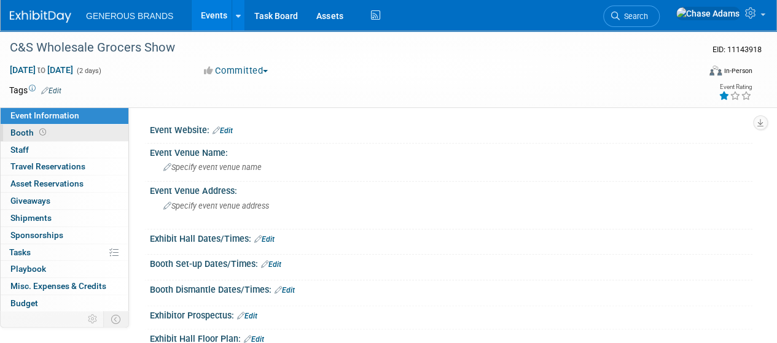
click at [36, 135] on span "Booth" at bounding box center [29, 133] width 38 height 10
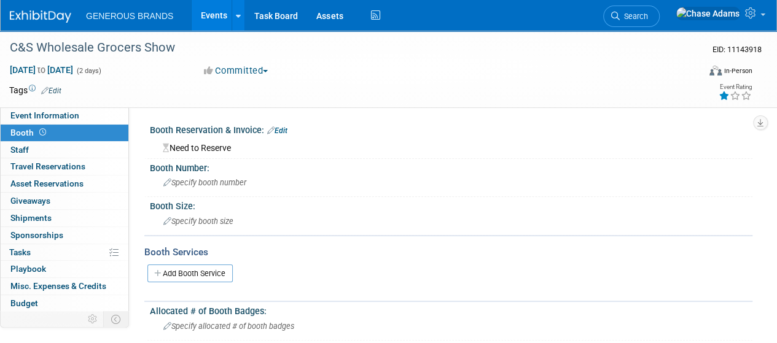
click at [234, 149] on div "Need to Reserve" at bounding box center [451, 146] width 584 height 15
click at [206, 158] on div "Booth Reservation & Invoice: Edit Need to Reserve" at bounding box center [448, 140] width 608 height 38
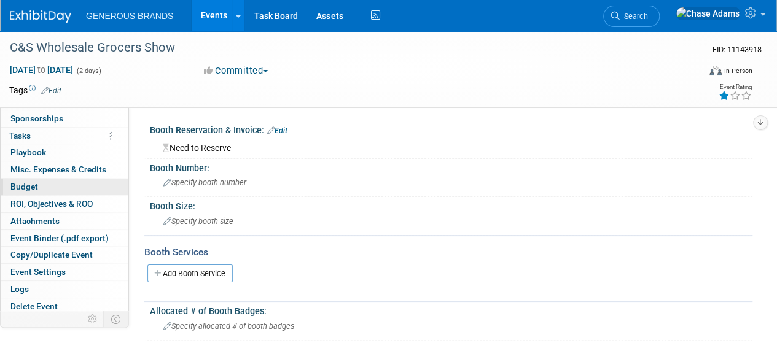
click at [35, 184] on span "Budget" at bounding box center [24, 187] width 28 height 10
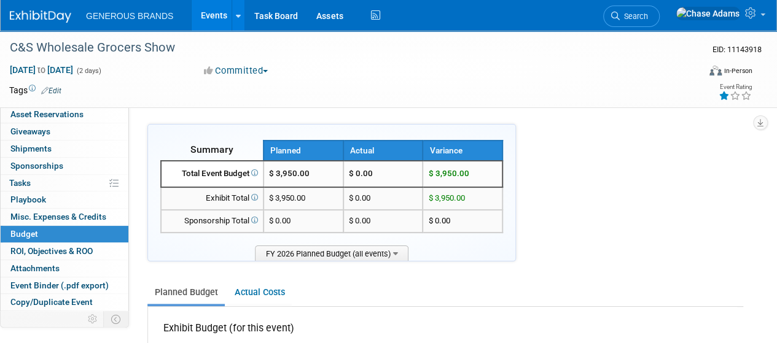
scroll to position [0, 0]
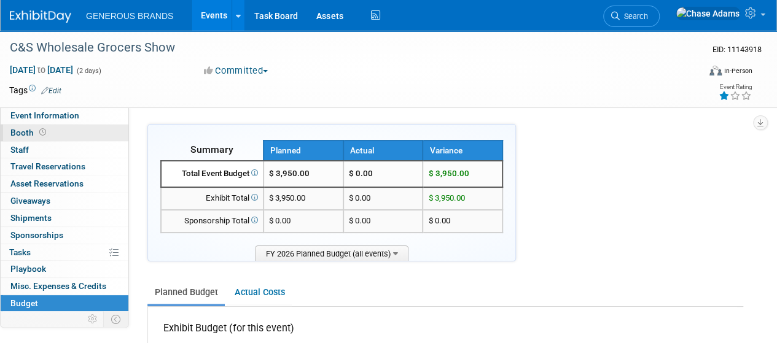
click at [26, 137] on span "Booth" at bounding box center [29, 133] width 38 height 10
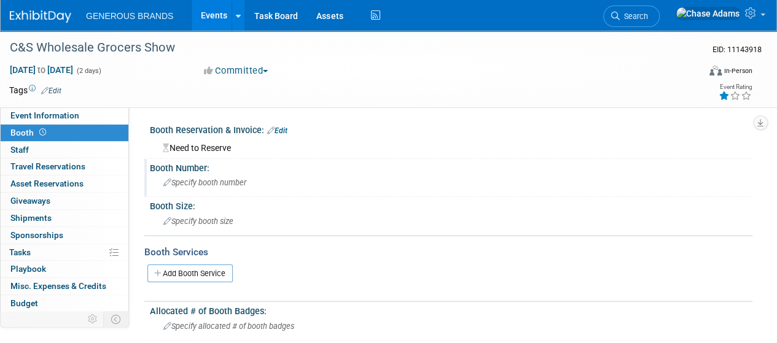
click at [199, 177] on div "Specify booth number" at bounding box center [451, 182] width 584 height 19
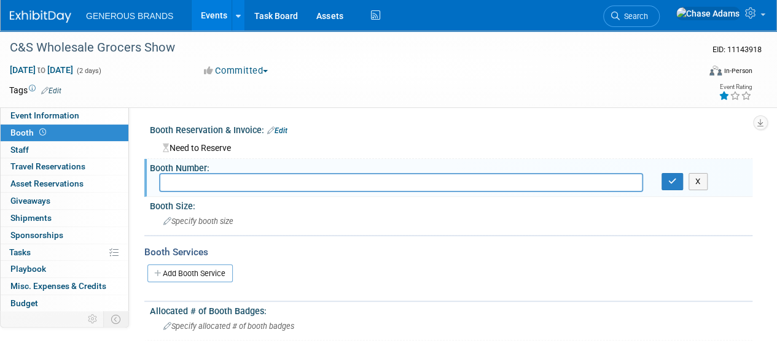
drag, startPoint x: 207, startPoint y: 146, endPoint x: 206, endPoint y: 157, distance: 10.6
click at [206, 157] on div "Booth Reservation & Invoice: Edit Need to Reserve" at bounding box center [448, 140] width 608 height 38
click at [238, 152] on div "Need to Reserve" at bounding box center [451, 146] width 584 height 15
click at [287, 131] on link "Edit" at bounding box center [277, 130] width 20 height 9
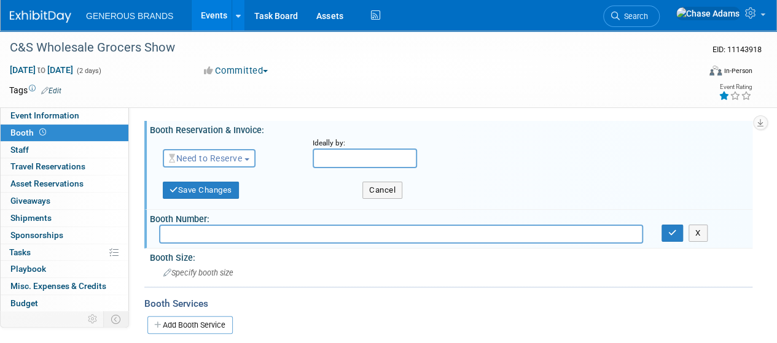
click at [228, 161] on span "Need to Reserve" at bounding box center [205, 158] width 73 height 10
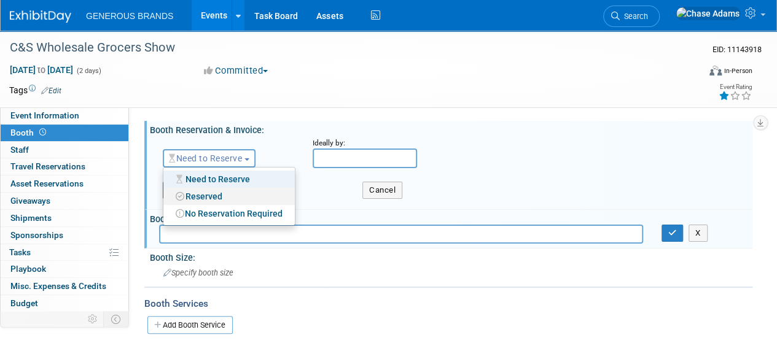
click at [207, 193] on link "Reserved" at bounding box center [228, 196] width 131 height 17
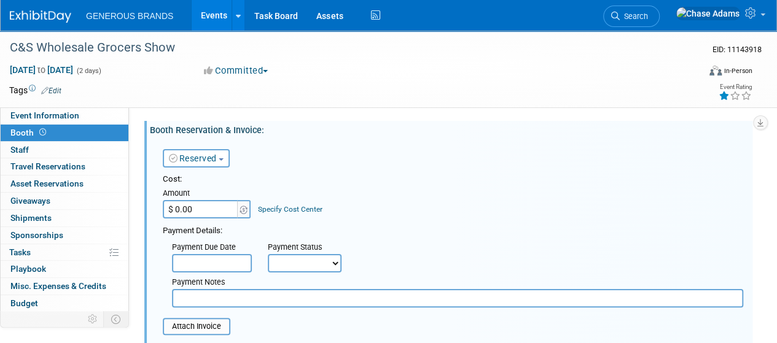
click at [202, 211] on input "$ 0.00" at bounding box center [201, 209] width 77 height 18
type input "$ 5,750.00"
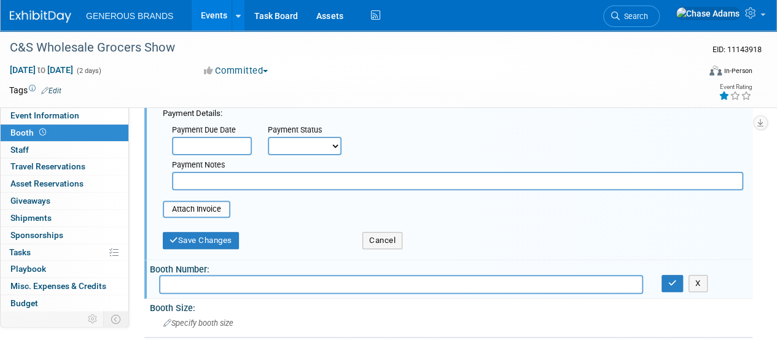
scroll to position [120, 0]
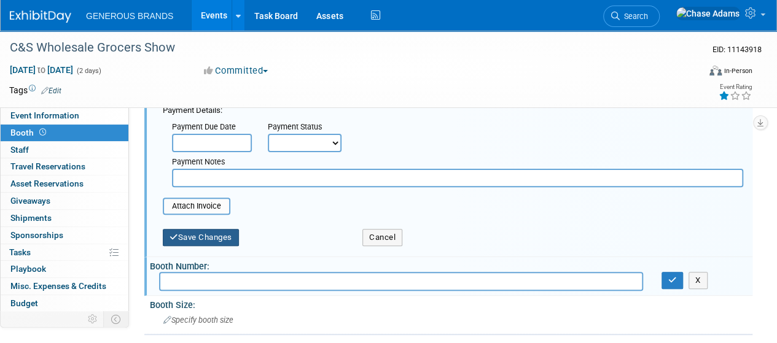
click at [192, 230] on button "Save Changes" at bounding box center [201, 237] width 76 height 17
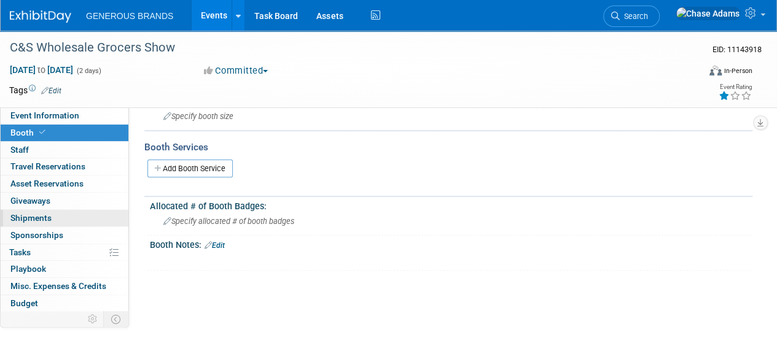
scroll to position [96, 0]
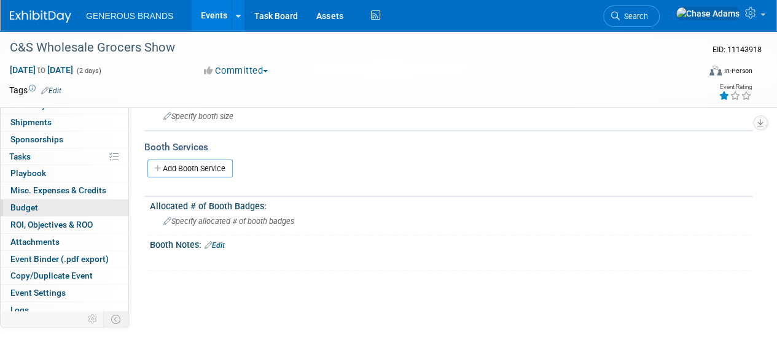
click at [48, 200] on link "Budget" at bounding box center [65, 208] width 128 height 17
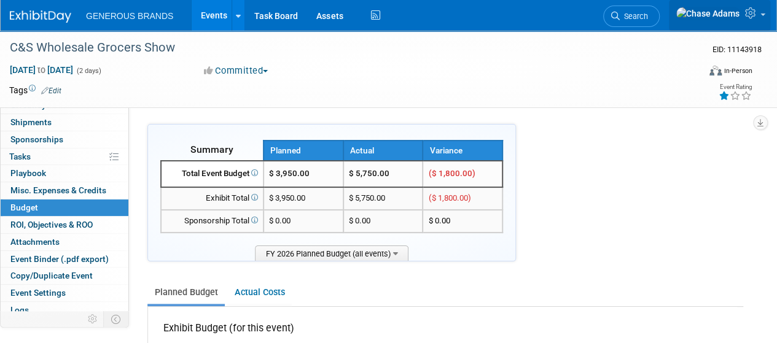
click at [764, 6] on link at bounding box center [719, 15] width 101 height 31
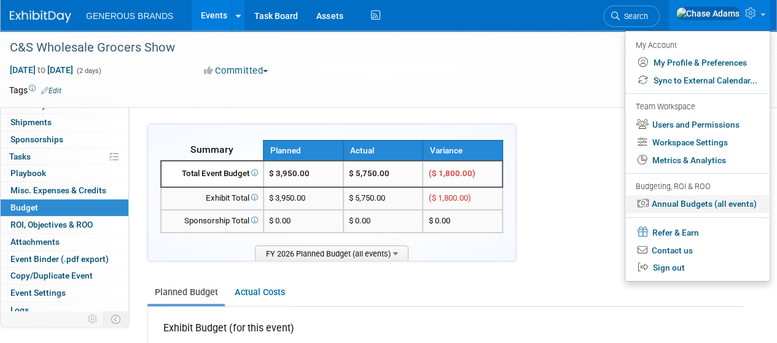
click at [685, 204] on link "Annual Budgets (all events)" at bounding box center [697, 204] width 144 height 18
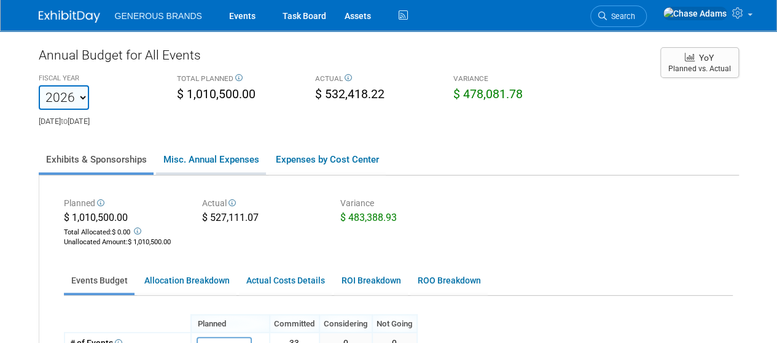
click at [203, 159] on link "Misc. Annual Expenses" at bounding box center [211, 160] width 110 height 26
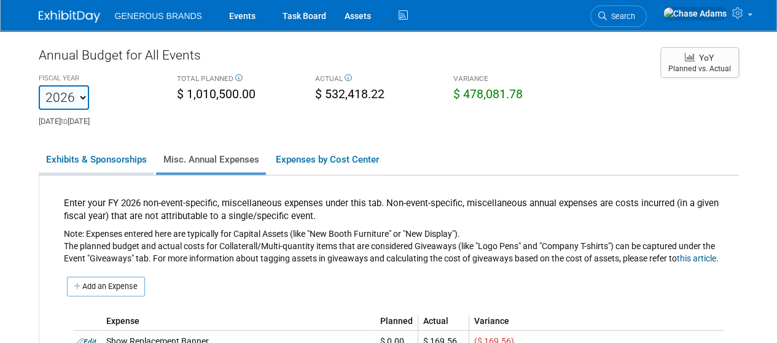
click at [120, 157] on link "Exhibits & Sponsorships" at bounding box center [96, 160] width 115 height 26
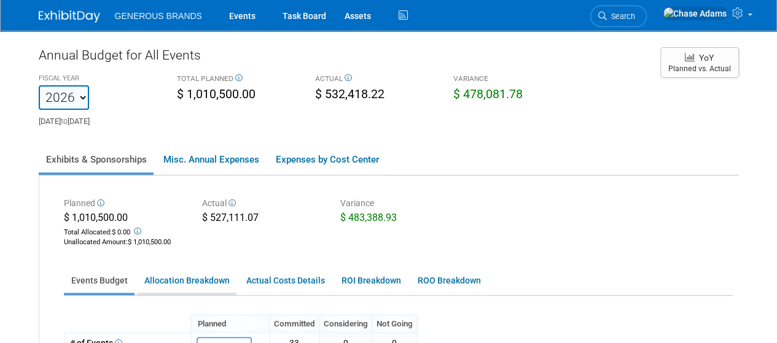
click at [205, 283] on link "Allocation Breakdown" at bounding box center [186, 281] width 99 height 24
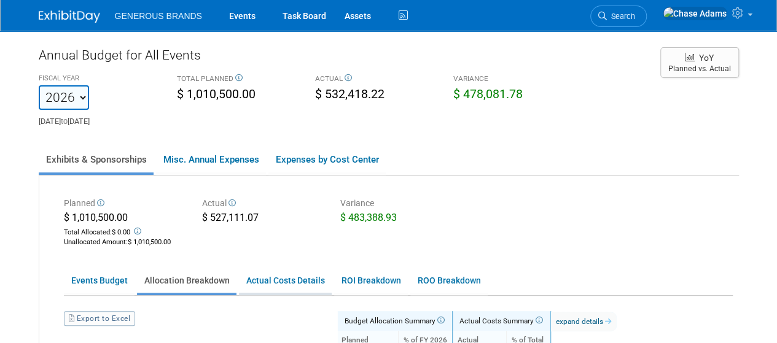
click at [290, 280] on link "Actual Costs Details" at bounding box center [285, 281] width 93 height 24
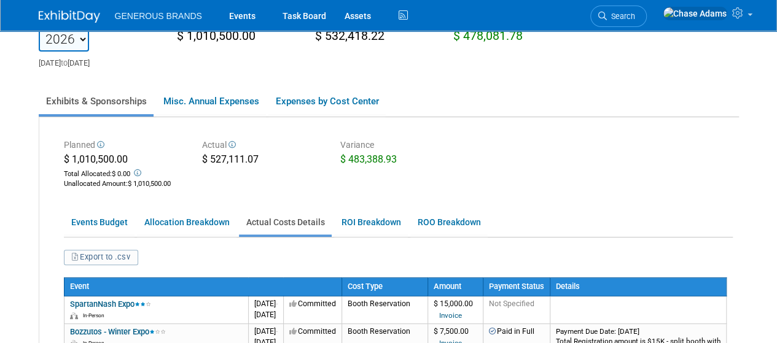
scroll to position [59, 0]
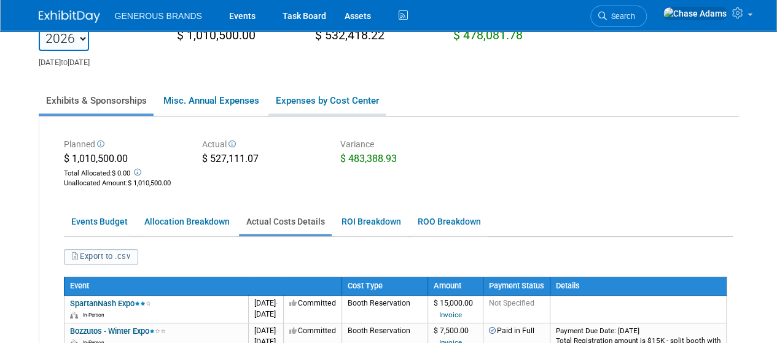
click at [326, 95] on link "Expenses by Cost Center" at bounding box center [326, 101] width 117 height 26
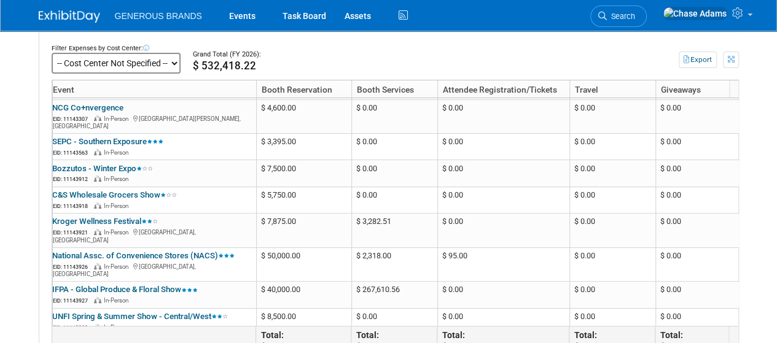
scroll to position [0, 0]
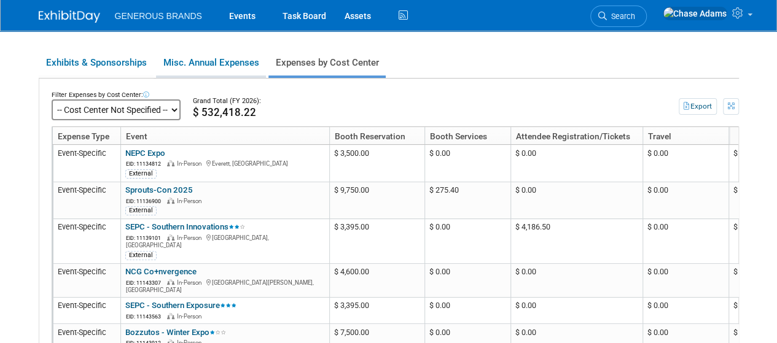
click at [227, 64] on link "Misc. Annual Expenses" at bounding box center [211, 63] width 110 height 26
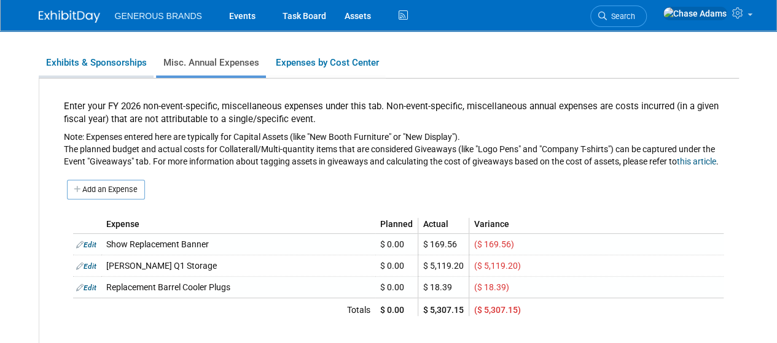
click at [104, 69] on link "Exhibits & Sponsorships" at bounding box center [96, 63] width 115 height 26
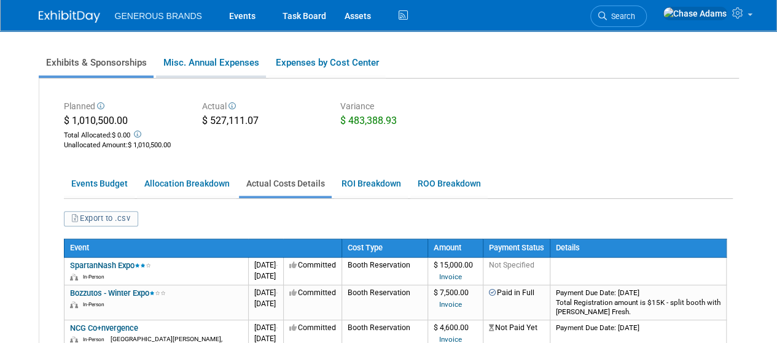
click at [186, 69] on link "Misc. Annual Expenses" at bounding box center [211, 63] width 110 height 26
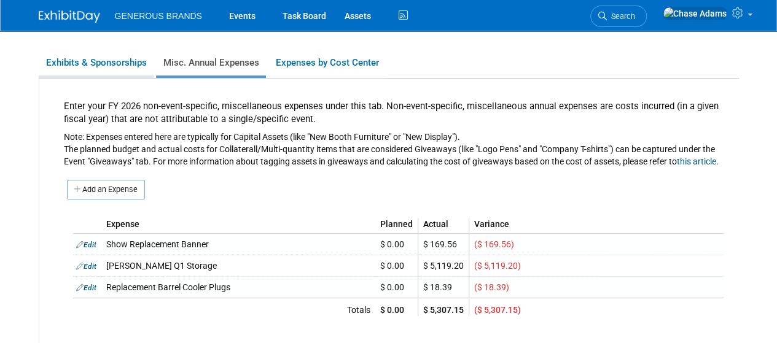
click at [117, 63] on link "Exhibits & Sponsorships" at bounding box center [96, 63] width 115 height 26
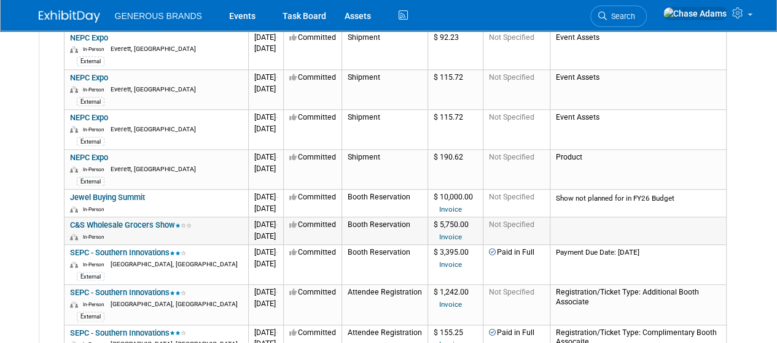
click at [462, 233] on link "Invoice" at bounding box center [450, 237] width 23 height 9
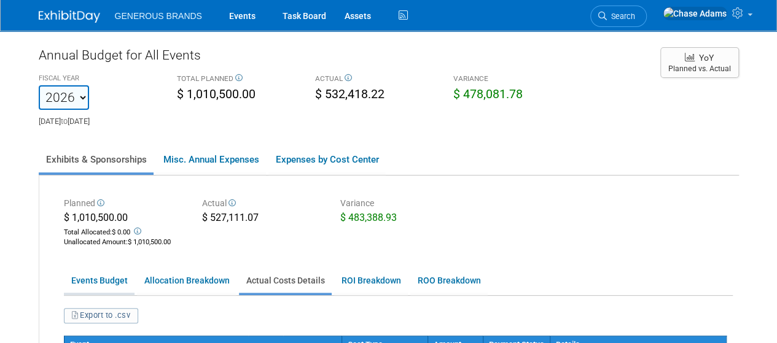
click at [92, 287] on link "Events Budget" at bounding box center [99, 281] width 71 height 24
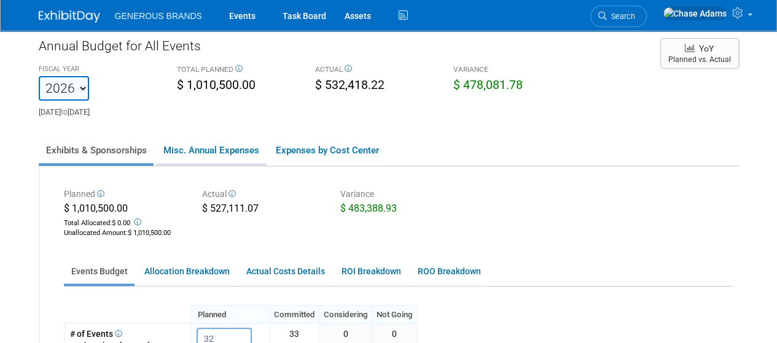
scroll to position [4, 0]
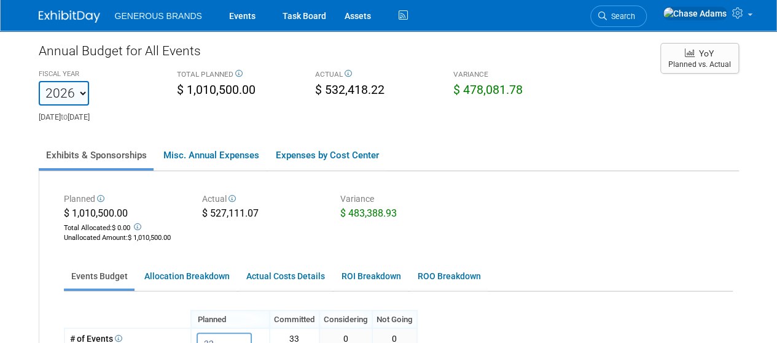
click at [77, 14] on img at bounding box center [69, 16] width 61 height 12
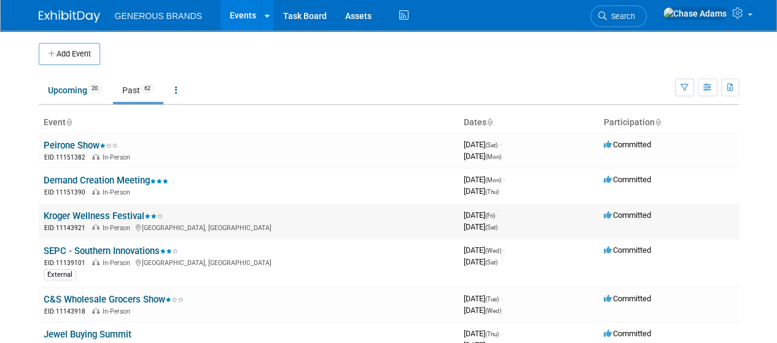
click at [117, 212] on link "Kroger Wellness Festival" at bounding box center [103, 216] width 119 height 11
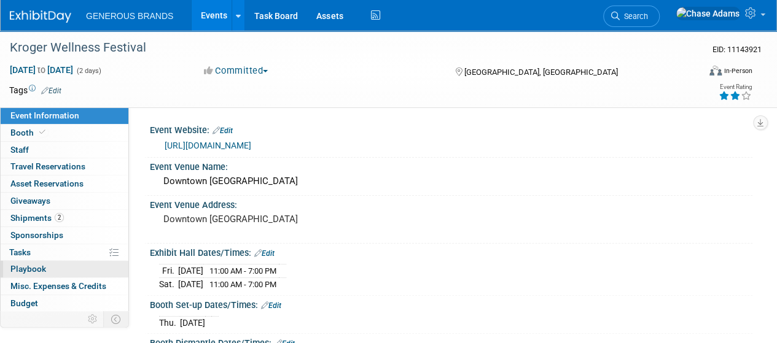
scroll to position [117, 0]
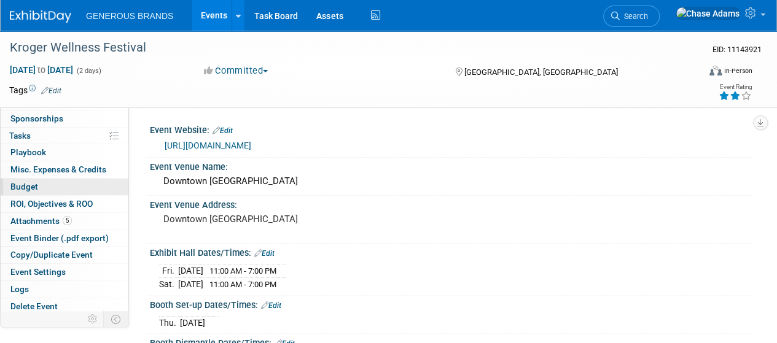
click at [36, 182] on span "Budget" at bounding box center [24, 187] width 28 height 10
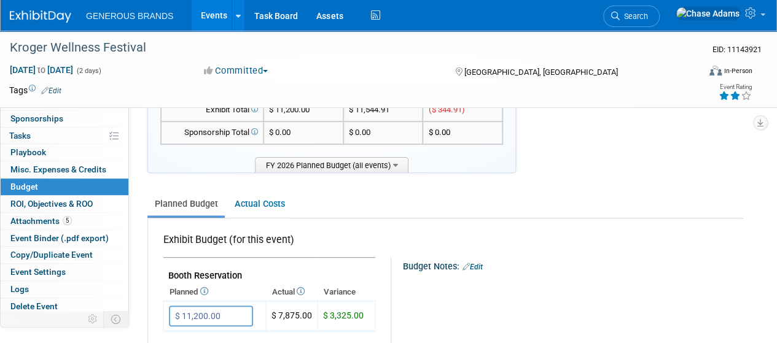
scroll to position [0, 0]
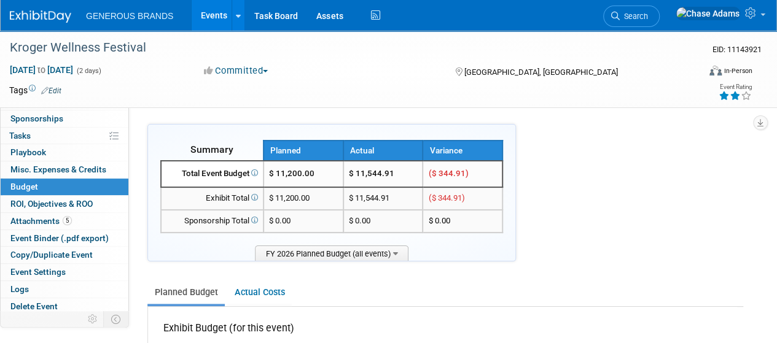
click at [45, 15] on img at bounding box center [40, 16] width 61 height 12
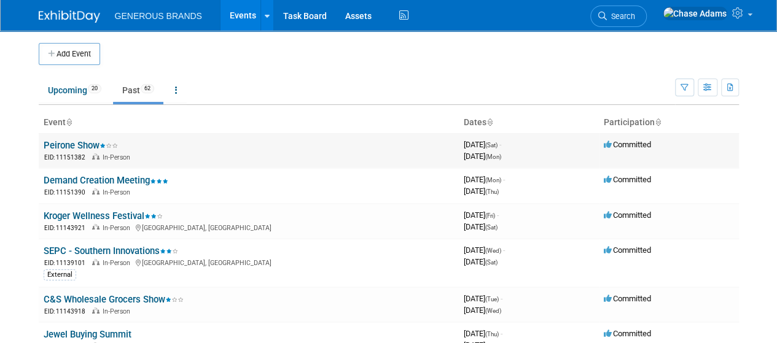
click at [734, 149] on td "Committed" at bounding box center [669, 150] width 140 height 35
click at [101, 214] on link "Kroger Wellness Festival" at bounding box center [103, 216] width 119 height 11
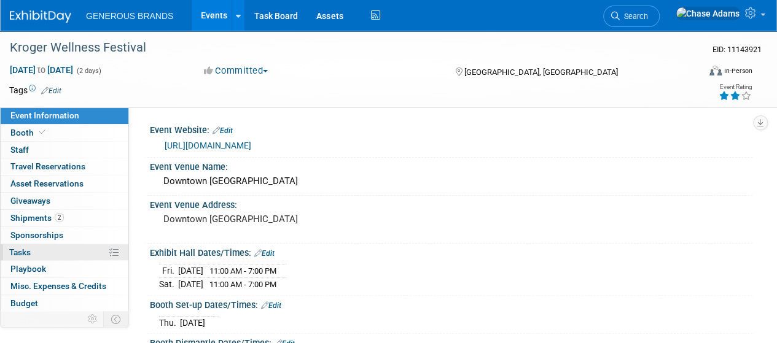
scroll to position [117, 0]
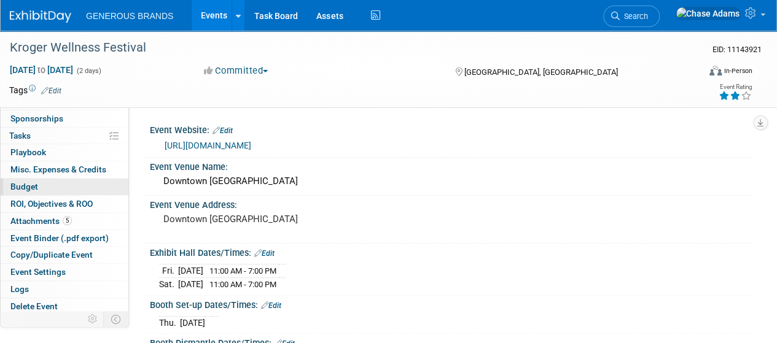
click at [18, 186] on span "Budget" at bounding box center [24, 187] width 28 height 10
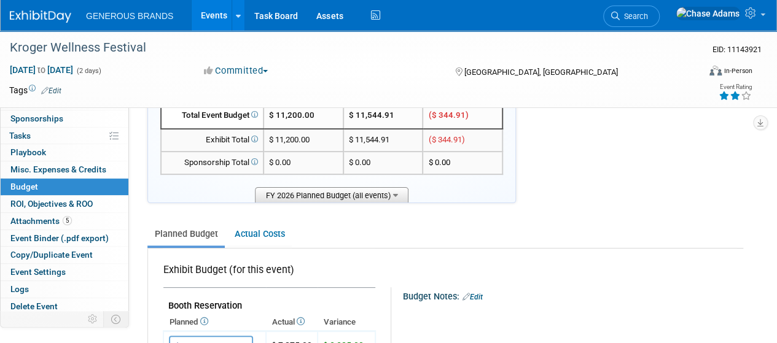
scroll to position [0, 0]
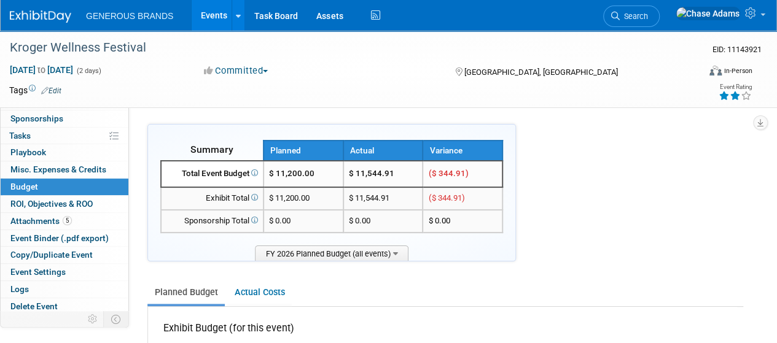
click at [34, 15] on img at bounding box center [40, 16] width 61 height 12
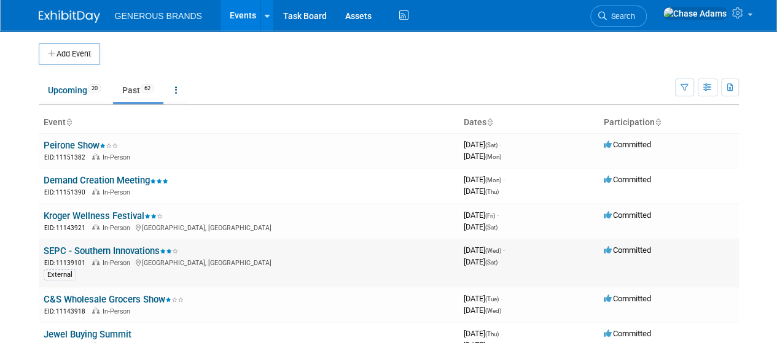
click at [133, 253] on link "SEPC - Southern Innovations" at bounding box center [111, 251] width 134 height 11
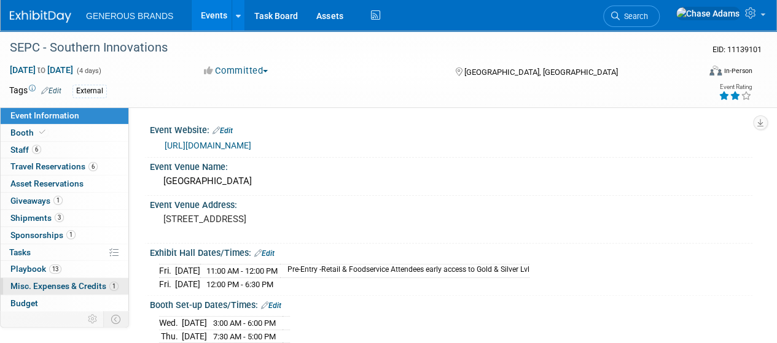
scroll to position [70, 0]
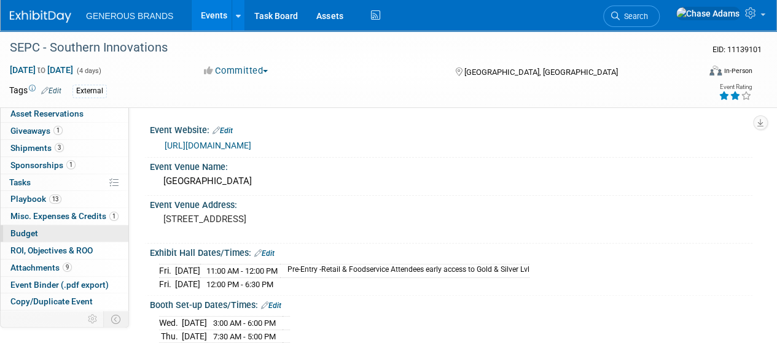
click at [31, 225] on link "Budget" at bounding box center [65, 233] width 128 height 17
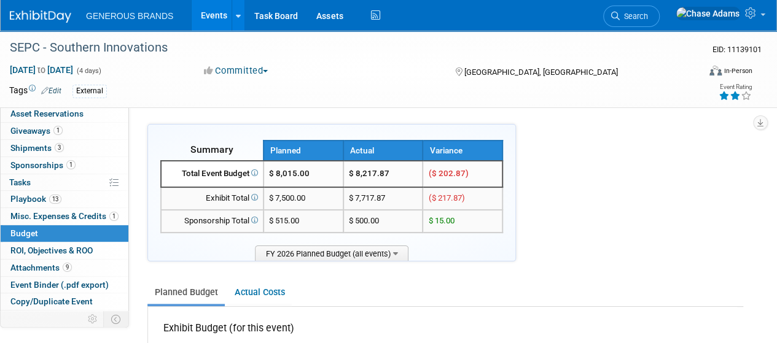
click at [41, 17] on img at bounding box center [40, 16] width 61 height 12
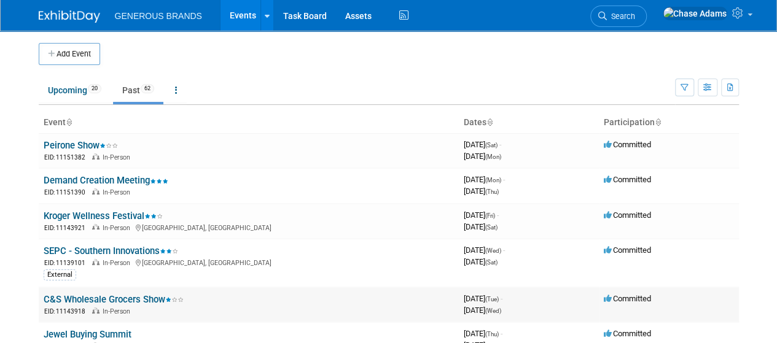
click at [138, 300] on link "C&S Wholesale Grocers Show" at bounding box center [114, 299] width 140 height 11
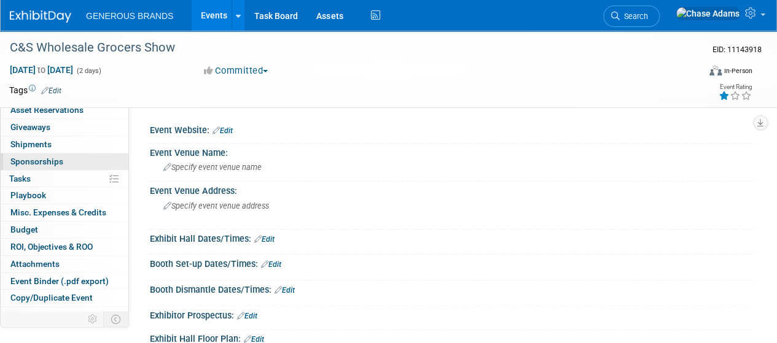
scroll to position [76, 0]
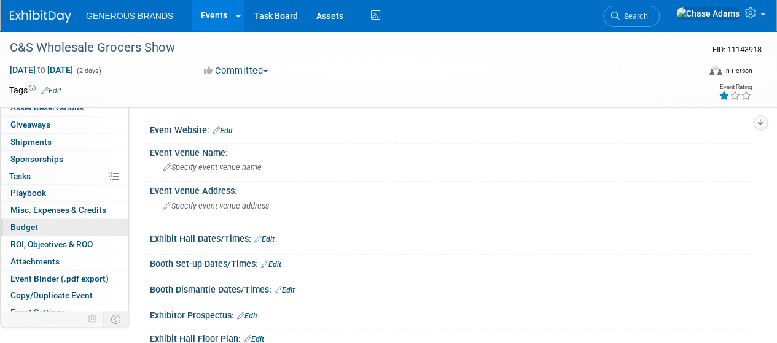
click at [31, 226] on span "Budget" at bounding box center [24, 227] width 28 height 10
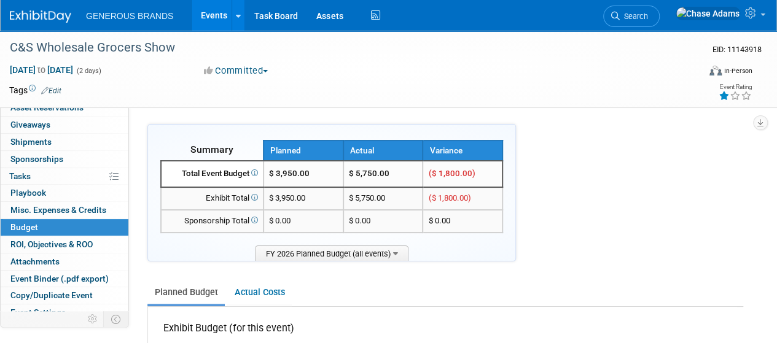
click at [42, 10] on img at bounding box center [40, 16] width 61 height 12
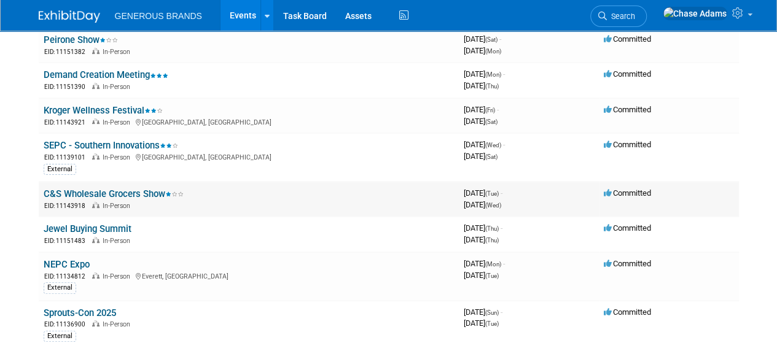
scroll to position [108, 0]
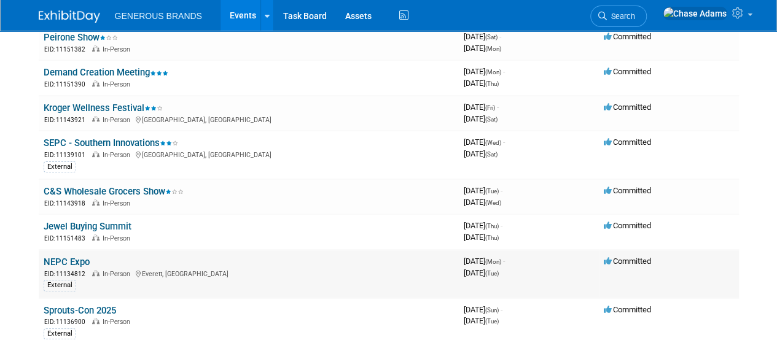
click at [76, 260] on link "NEPC Expo" at bounding box center [67, 262] width 46 height 11
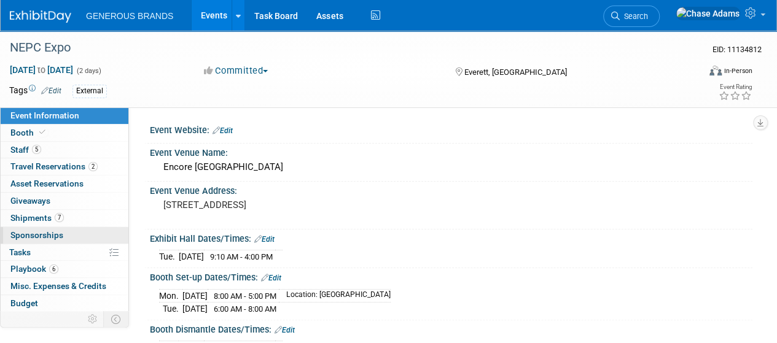
scroll to position [117, 0]
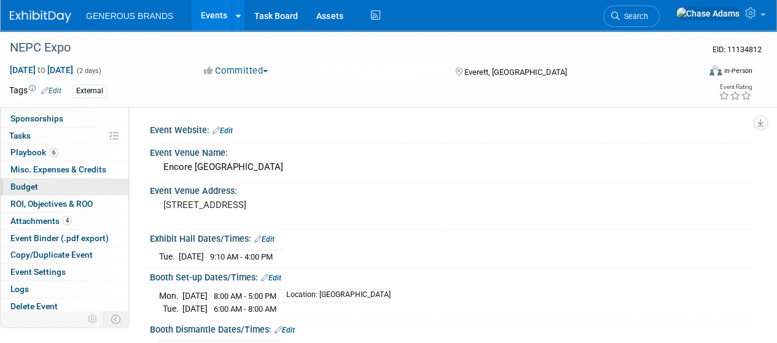
click at [34, 185] on span "Budget" at bounding box center [24, 187] width 28 height 10
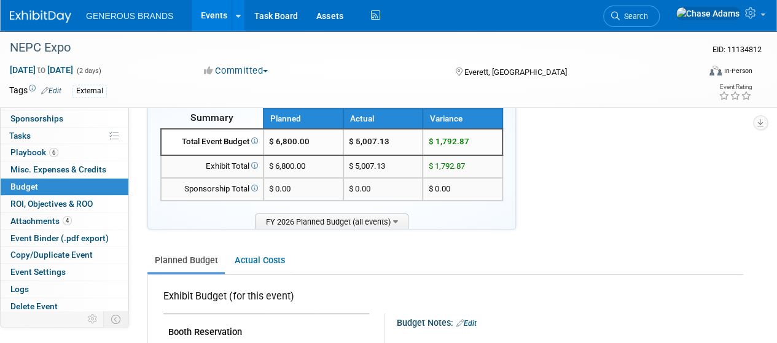
scroll to position [0, 0]
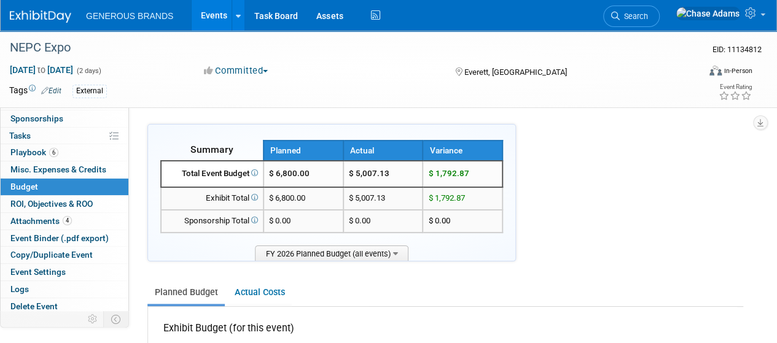
click at [34, 6] on link at bounding box center [48, 11] width 76 height 10
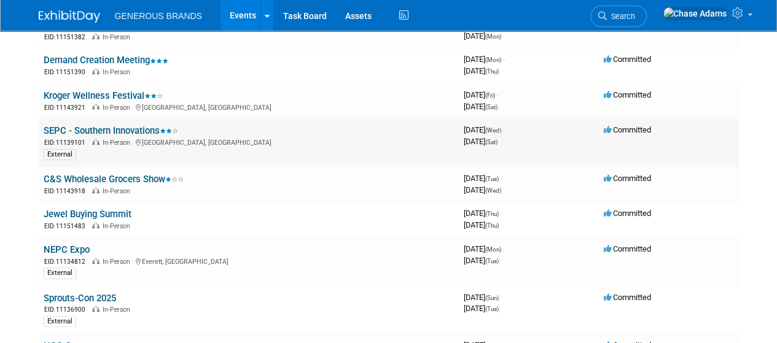
scroll to position [182, 0]
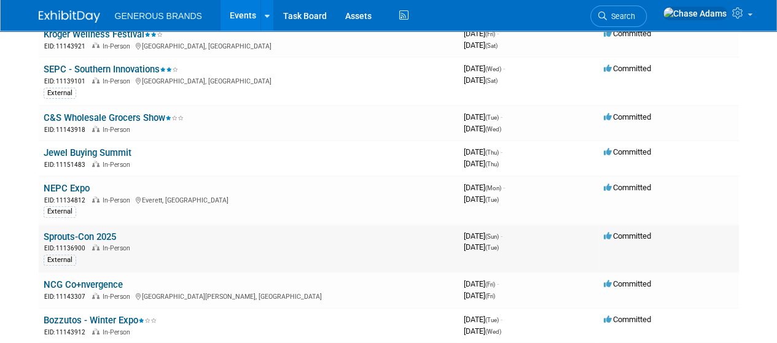
click at [91, 235] on link "Sprouts-Con 2025" at bounding box center [80, 236] width 72 height 11
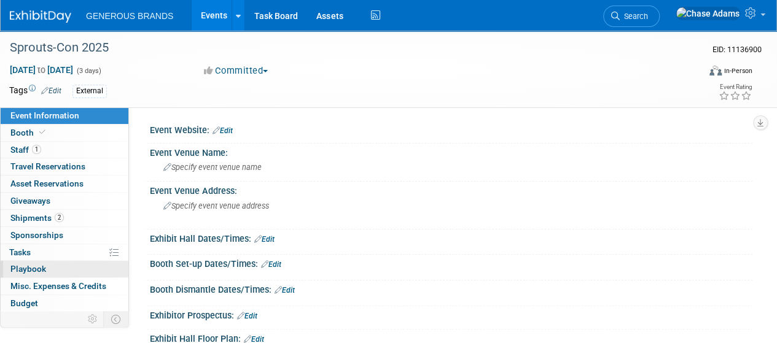
scroll to position [117, 0]
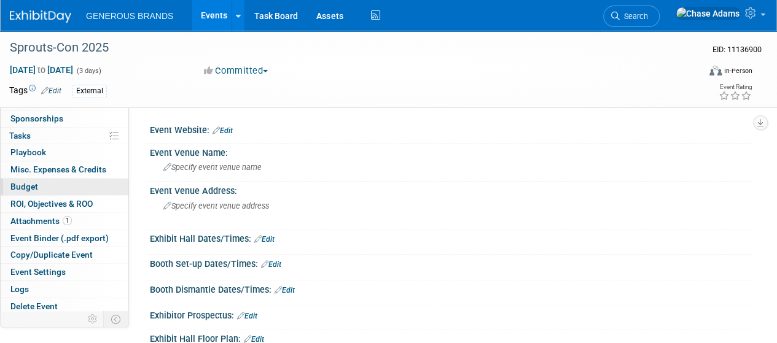
click at [36, 183] on span "Budget" at bounding box center [24, 187] width 28 height 10
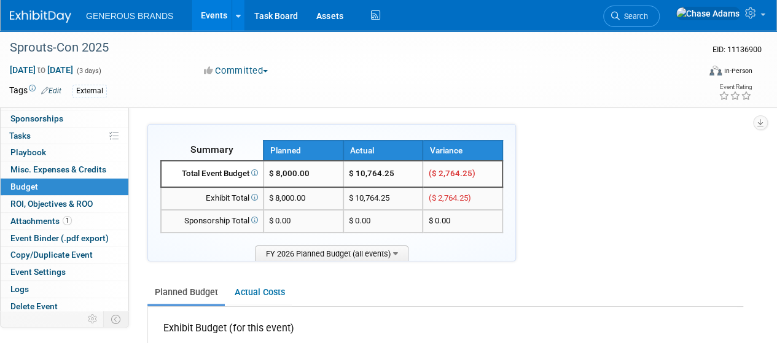
click at [31, 19] on img at bounding box center [40, 16] width 61 height 12
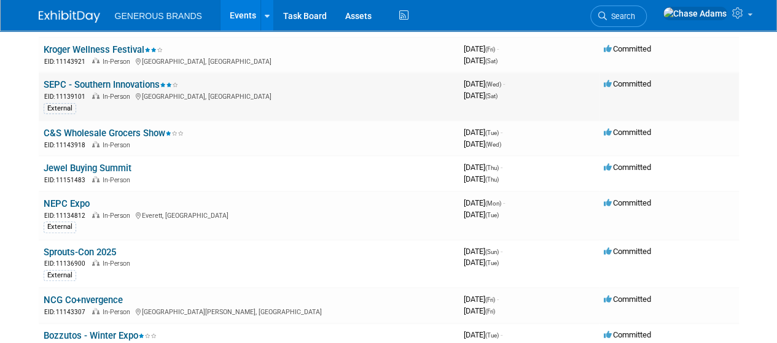
scroll to position [167, 0]
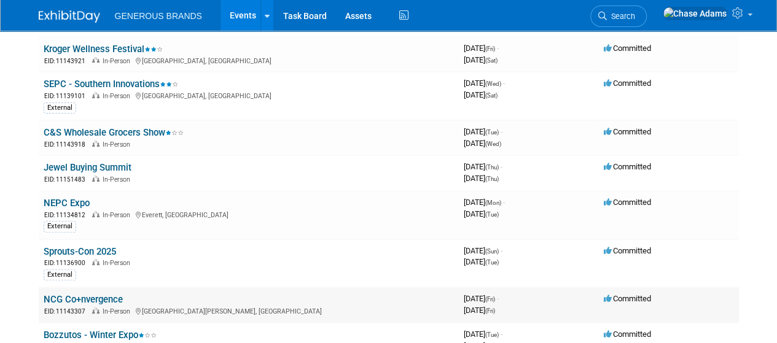
click at [91, 297] on link "NCG Co+nvergence" at bounding box center [83, 299] width 79 height 11
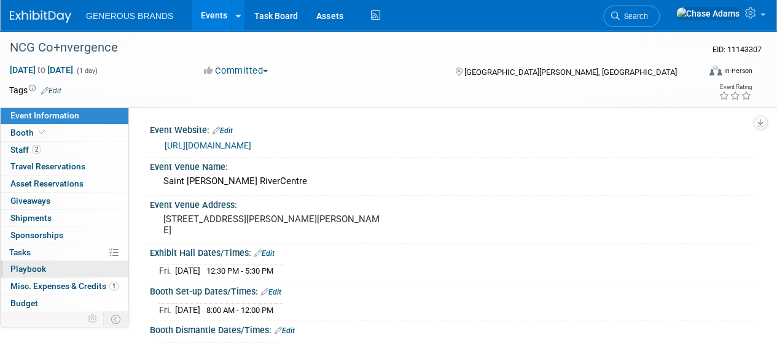
click at [33, 270] on span "Playbook 0" at bounding box center [28, 269] width 36 height 10
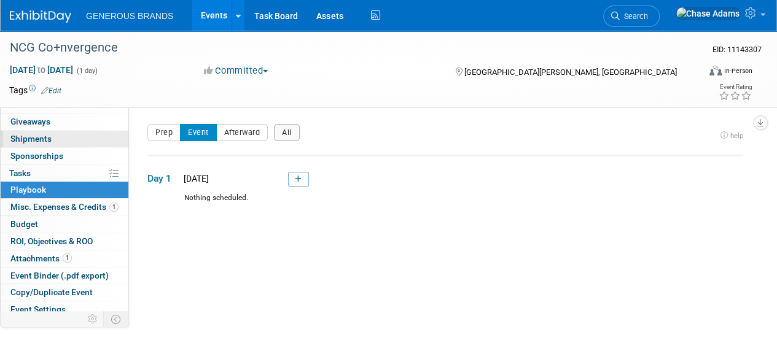
scroll to position [80, 0]
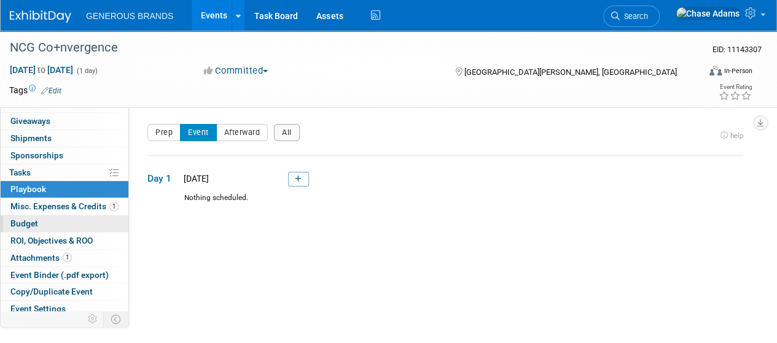
click at [32, 223] on span "Budget" at bounding box center [24, 224] width 28 height 10
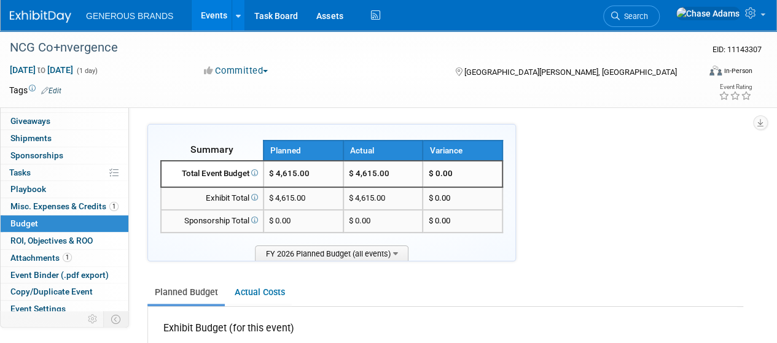
click at [36, 6] on link at bounding box center [48, 11] width 76 height 10
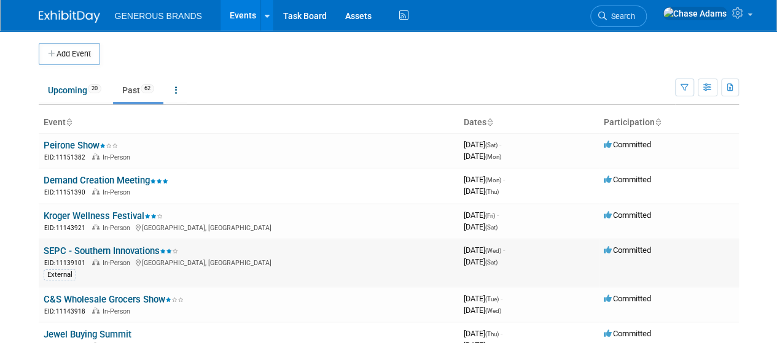
scroll to position [1, 0]
click at [88, 148] on link "Peirone Show" at bounding box center [81, 144] width 74 height 11
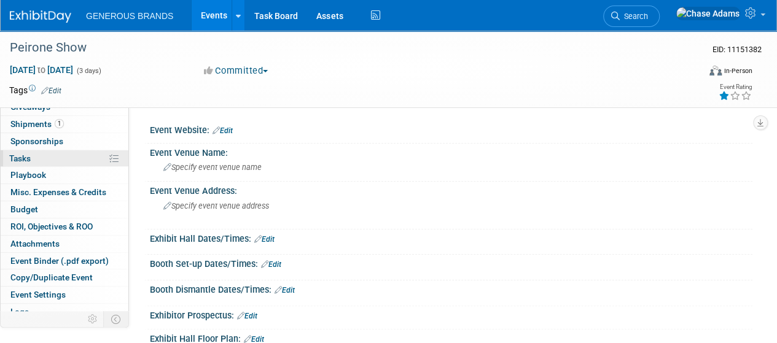
scroll to position [95, 0]
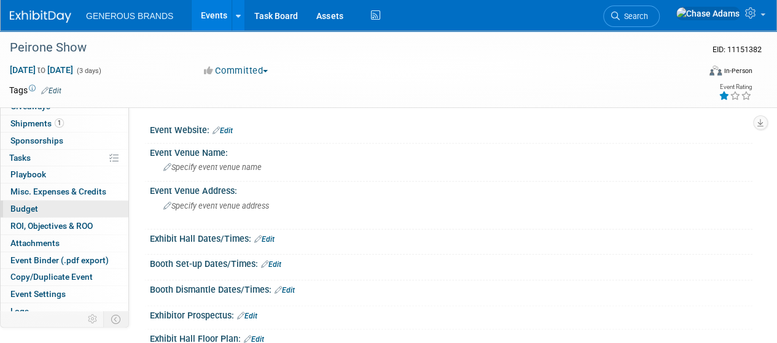
click at [16, 206] on span "Budget" at bounding box center [24, 209] width 28 height 10
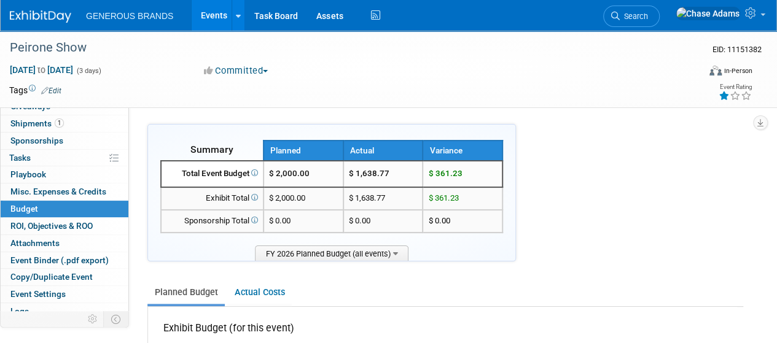
click at [26, 12] on img at bounding box center [40, 16] width 61 height 12
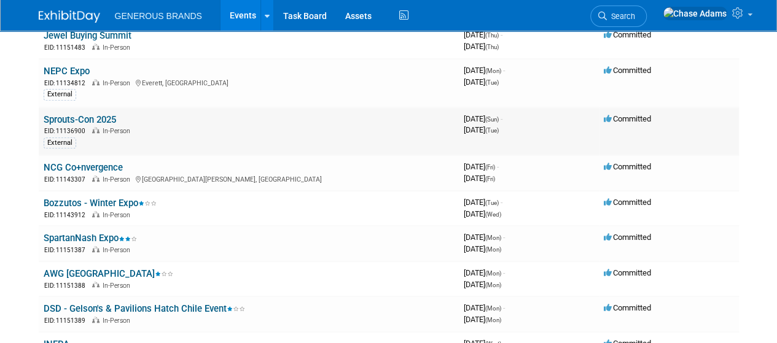
scroll to position [310, 0]
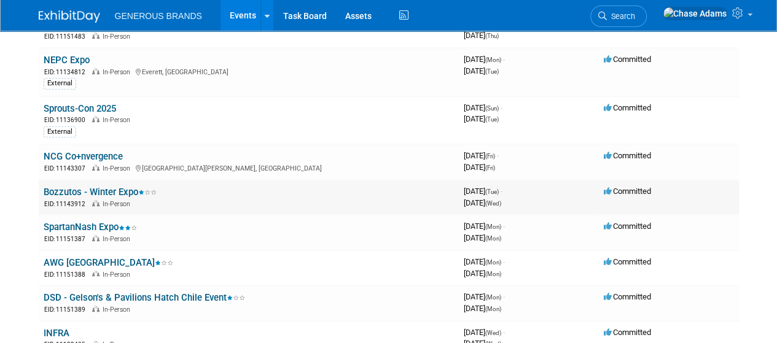
click at [108, 188] on link "Bozzutos - Winter Expo" at bounding box center [100, 192] width 113 height 11
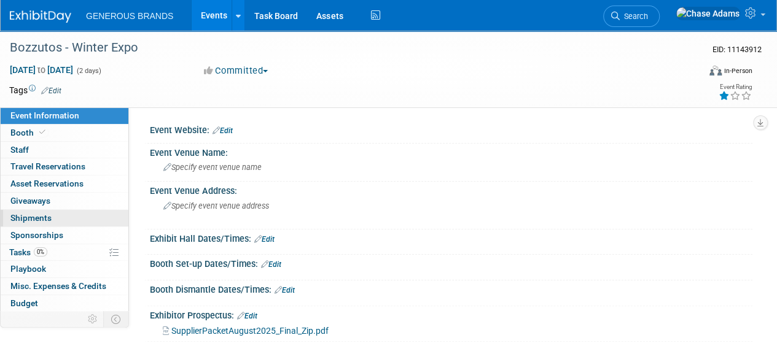
scroll to position [109, 0]
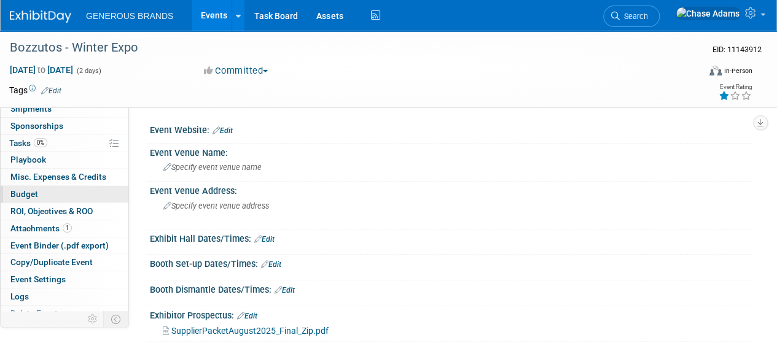
click at [26, 193] on span "Budget" at bounding box center [24, 194] width 28 height 10
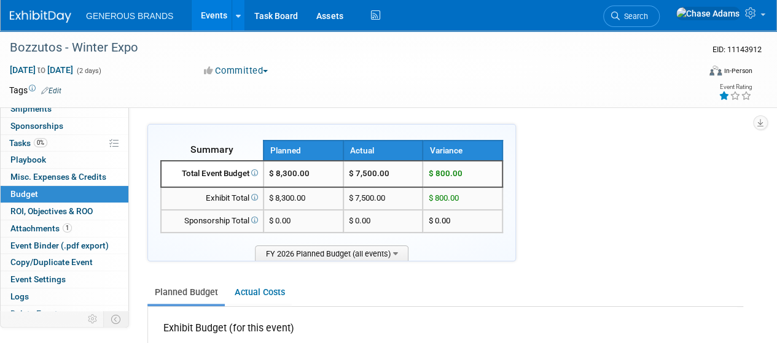
click at [33, 13] on img at bounding box center [40, 16] width 61 height 12
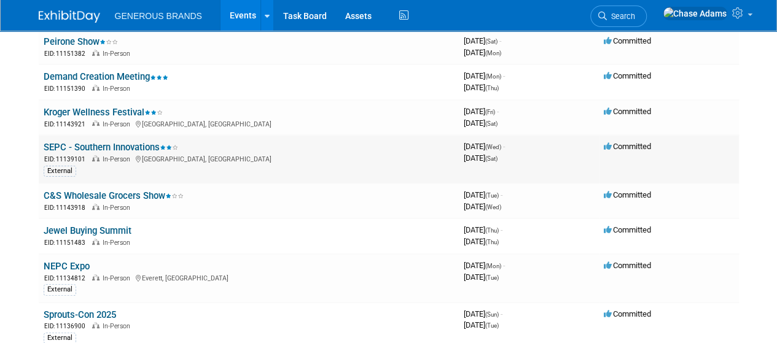
scroll to position [105, 0]
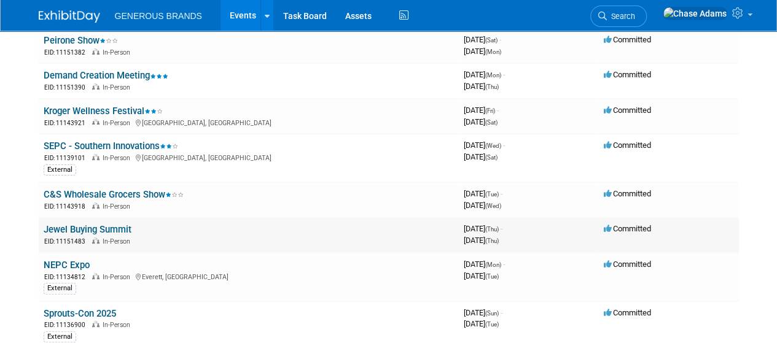
click at [102, 224] on link "Jewel Buying Summit" at bounding box center [88, 229] width 88 height 11
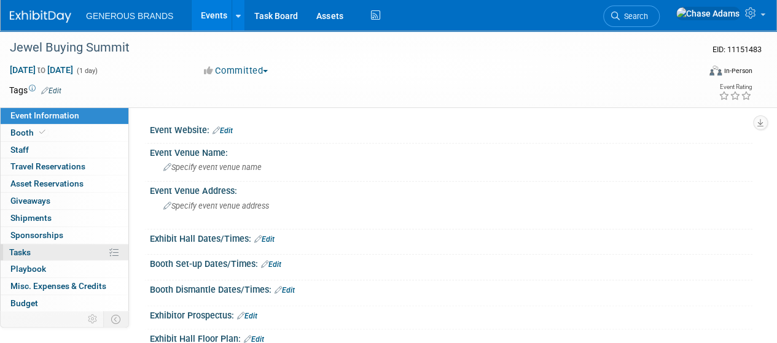
scroll to position [61, 0]
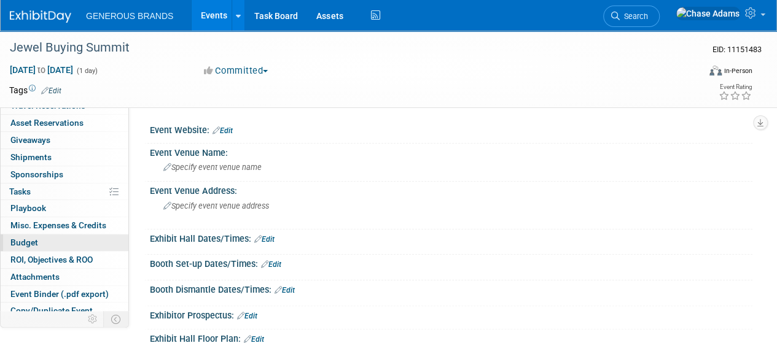
click at [34, 240] on span "Budget" at bounding box center [24, 243] width 28 height 10
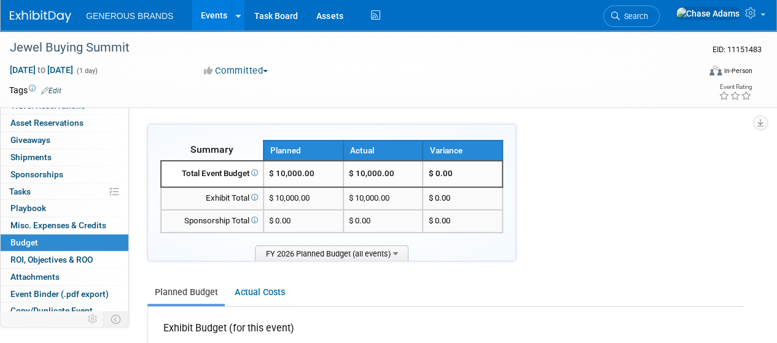
click at [42, 12] on img at bounding box center [40, 16] width 61 height 12
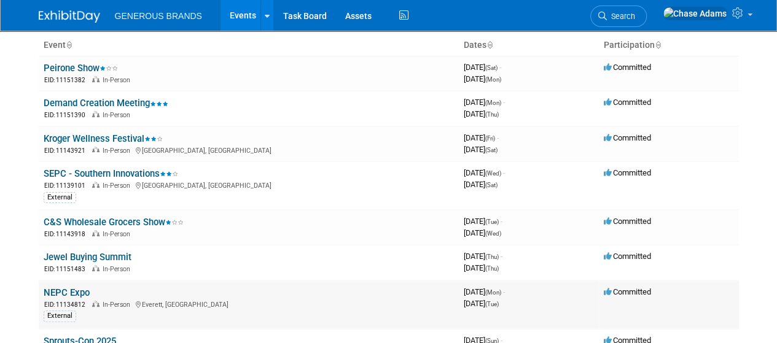
scroll to position [145, 0]
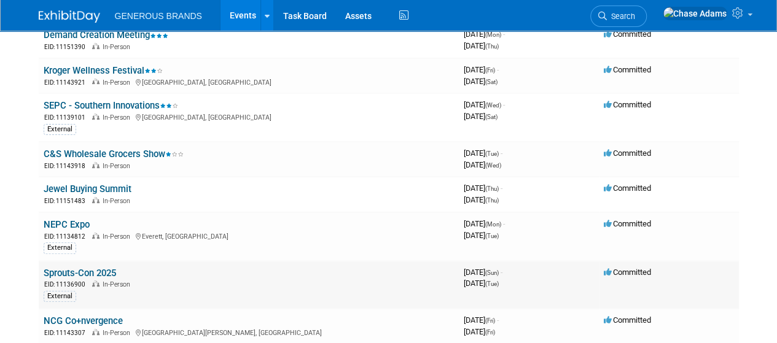
click at [89, 272] on link "Sprouts-Con 2025" at bounding box center [80, 273] width 72 height 11
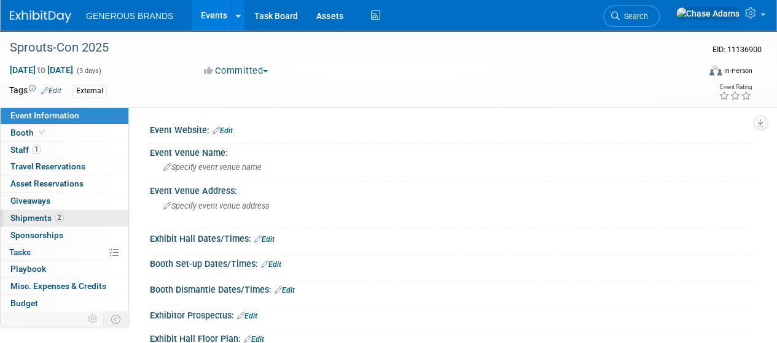
scroll to position [95, 0]
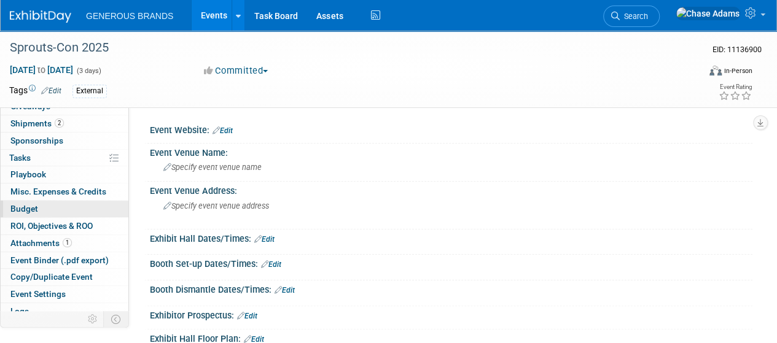
click at [28, 204] on span "Budget" at bounding box center [24, 209] width 28 height 10
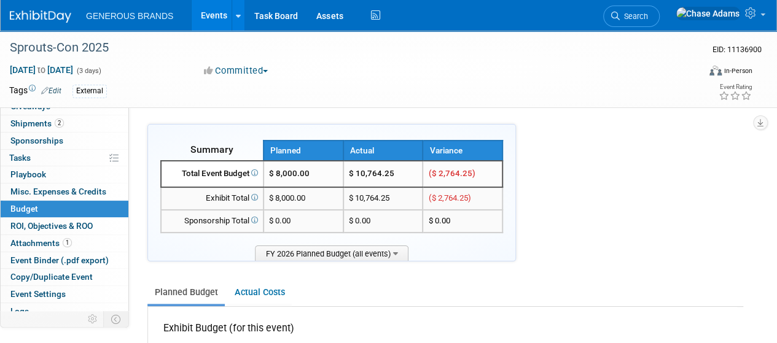
click at [44, 9] on link at bounding box center [48, 11] width 76 height 10
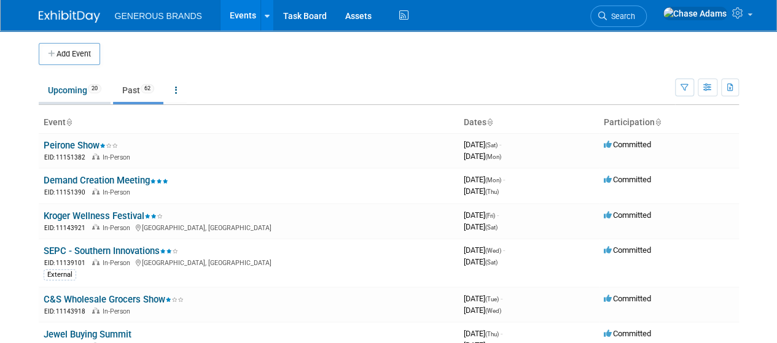
click at [69, 83] on link "Upcoming 20" at bounding box center [75, 90] width 72 height 23
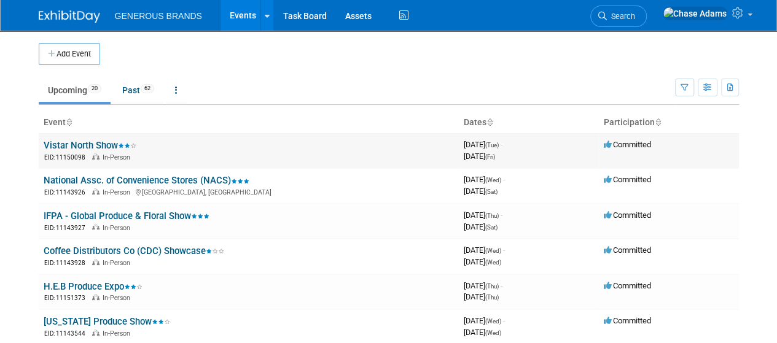
click at [96, 143] on link "Vistar North Show" at bounding box center [90, 145] width 93 height 11
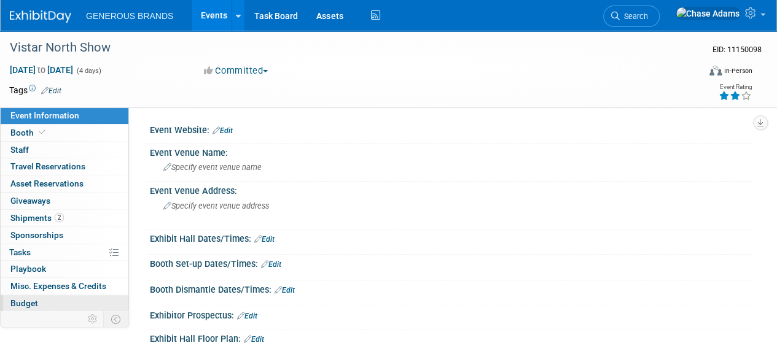
click at [26, 299] on span "Budget" at bounding box center [24, 303] width 28 height 10
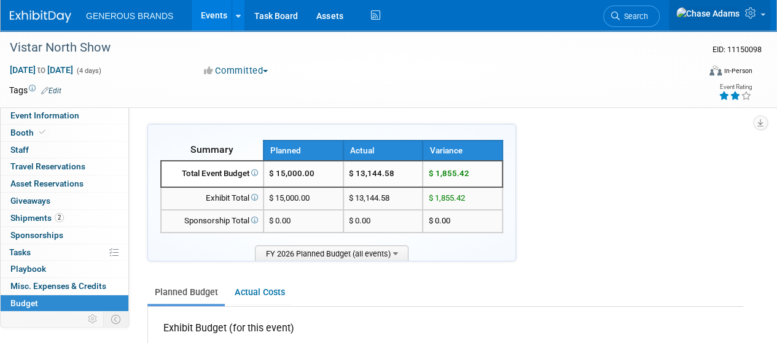
click at [764, 9] on link at bounding box center [719, 15] width 101 height 31
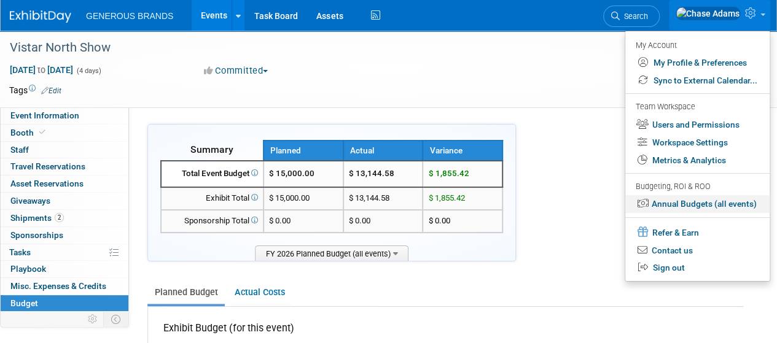
click at [667, 201] on link "Annual Budgets (all events)" at bounding box center [697, 204] width 144 height 18
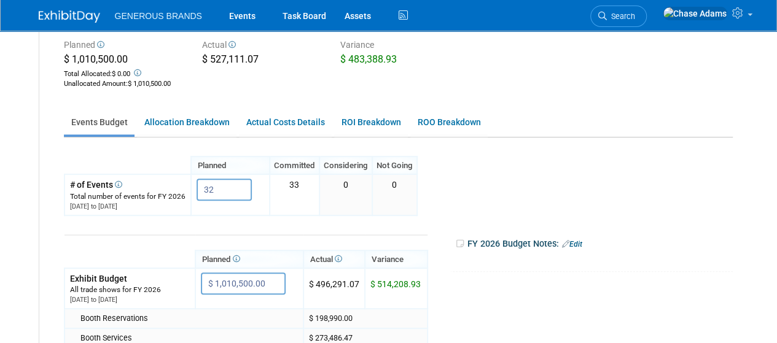
scroll to position [156, 0]
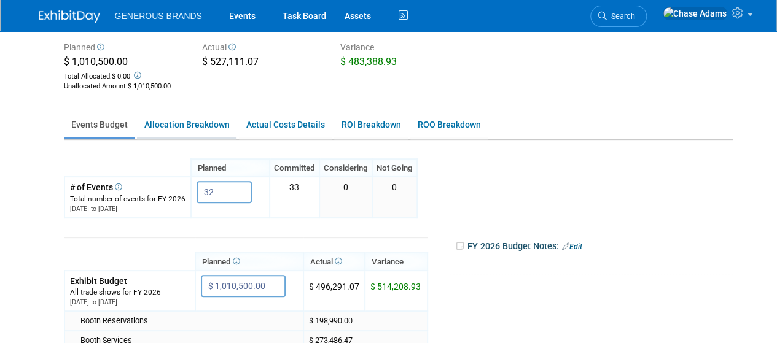
click at [158, 126] on link "Allocation Breakdown" at bounding box center [186, 125] width 99 height 24
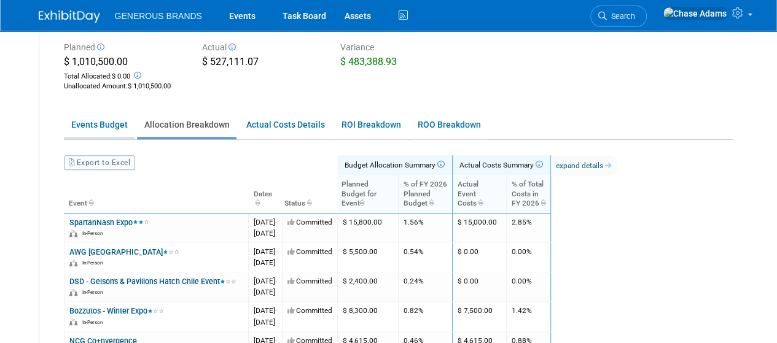
click at [96, 117] on link "Events Budget" at bounding box center [99, 125] width 71 height 24
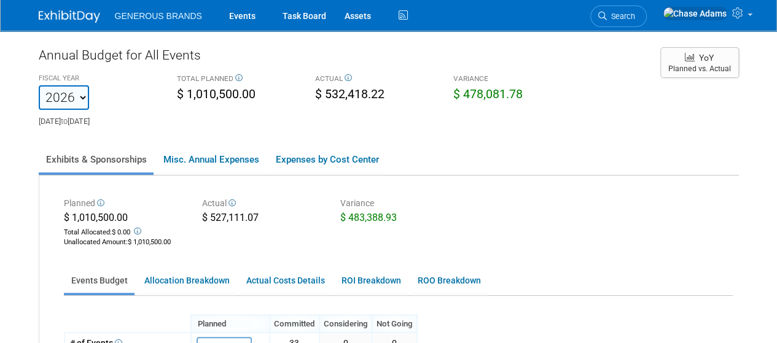
scroll to position [1, 0]
click at [71, 20] on img at bounding box center [69, 16] width 61 height 12
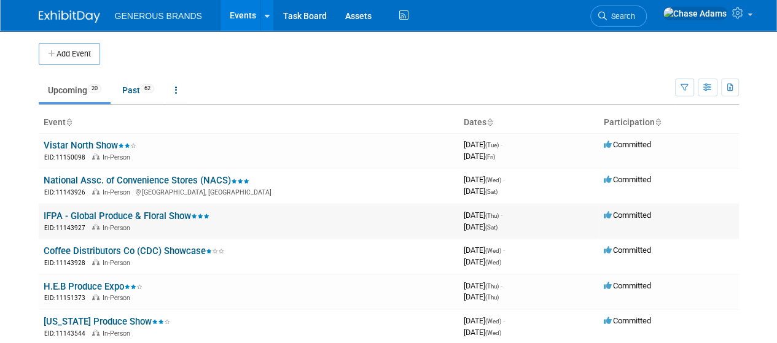
click at [96, 211] on link "IFPA - Global Produce & Floral Show" at bounding box center [127, 216] width 166 height 11
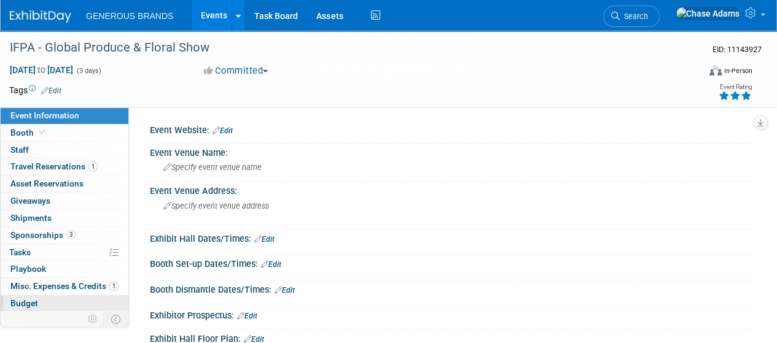
click at [23, 295] on link "Budget" at bounding box center [65, 303] width 128 height 17
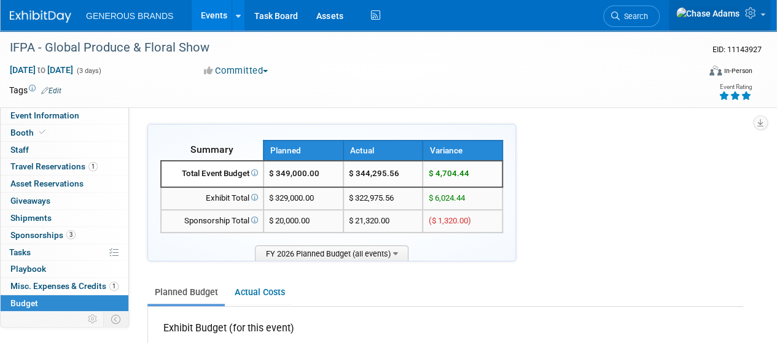
click at [762, 8] on link at bounding box center [719, 15] width 101 height 31
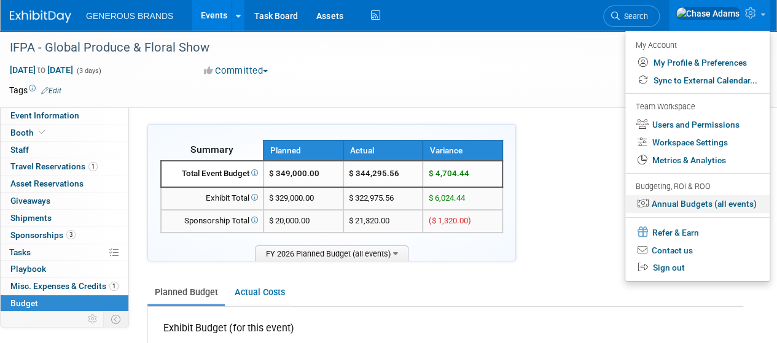
click at [683, 204] on link "Annual Budgets (all events)" at bounding box center [697, 204] width 144 height 18
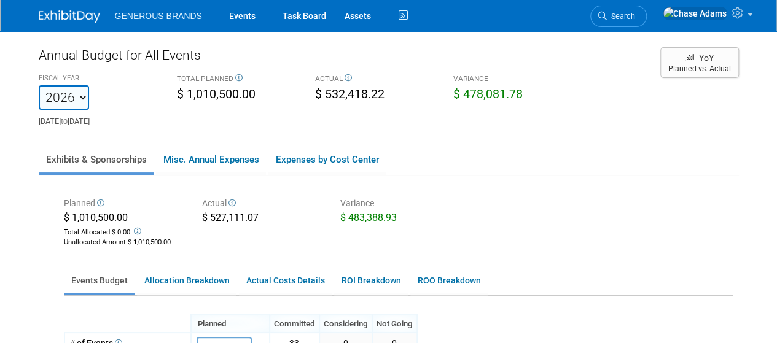
click at [68, 22] on img at bounding box center [69, 16] width 61 height 12
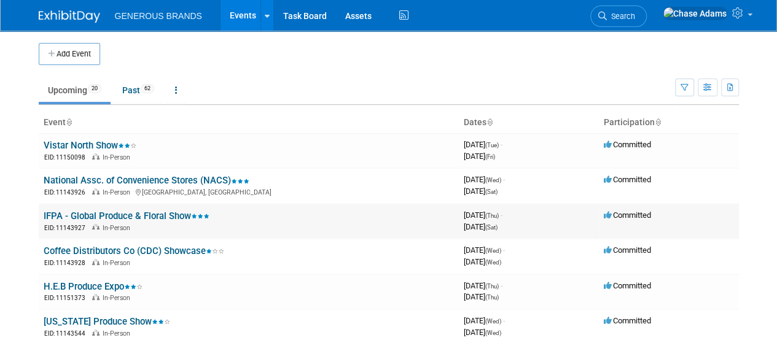
click at [72, 212] on link "IFPA - Global Produce & Floral Show" at bounding box center [127, 216] width 166 height 11
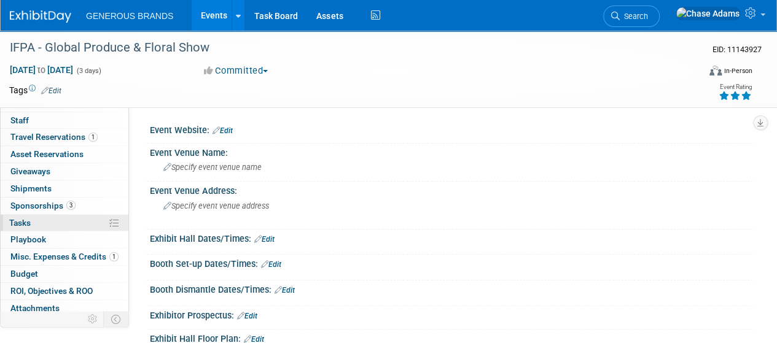
scroll to position [34, 0]
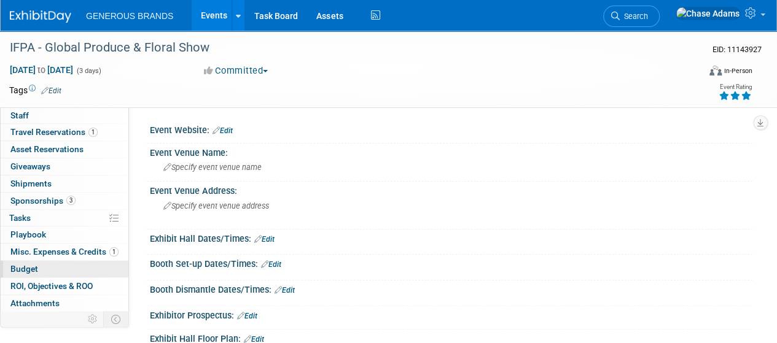
click at [20, 268] on span "Budget" at bounding box center [24, 269] width 28 height 10
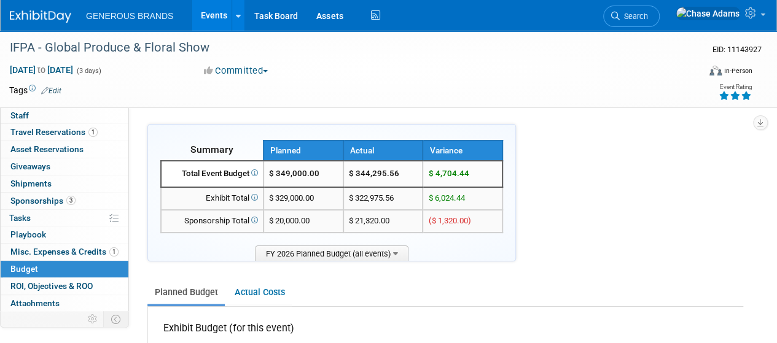
click at [759, 14] on link at bounding box center [719, 15] width 101 height 31
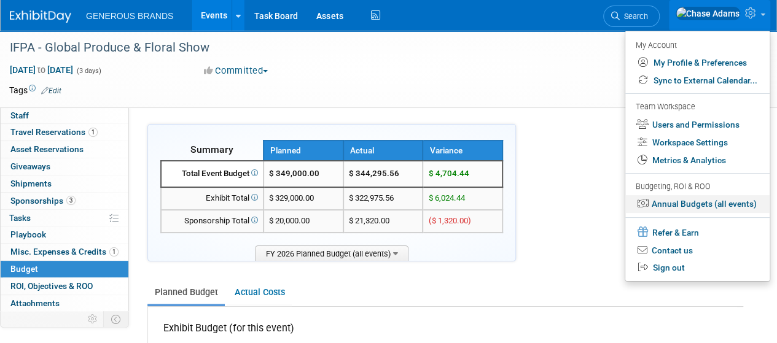
click at [674, 206] on link "Annual Budgets (all events)" at bounding box center [697, 204] width 144 height 18
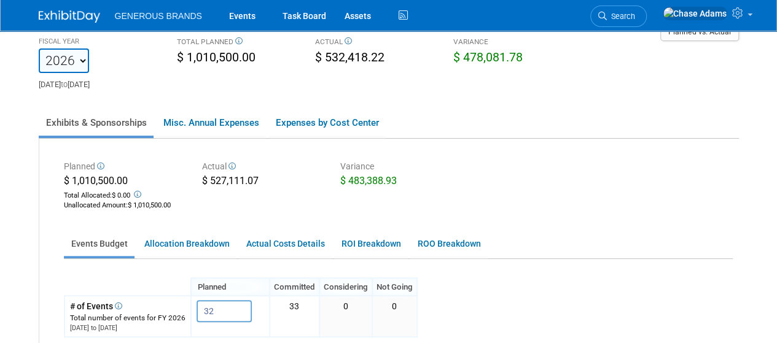
scroll to position [37, 0]
